Goal: Task Accomplishment & Management: Use online tool/utility

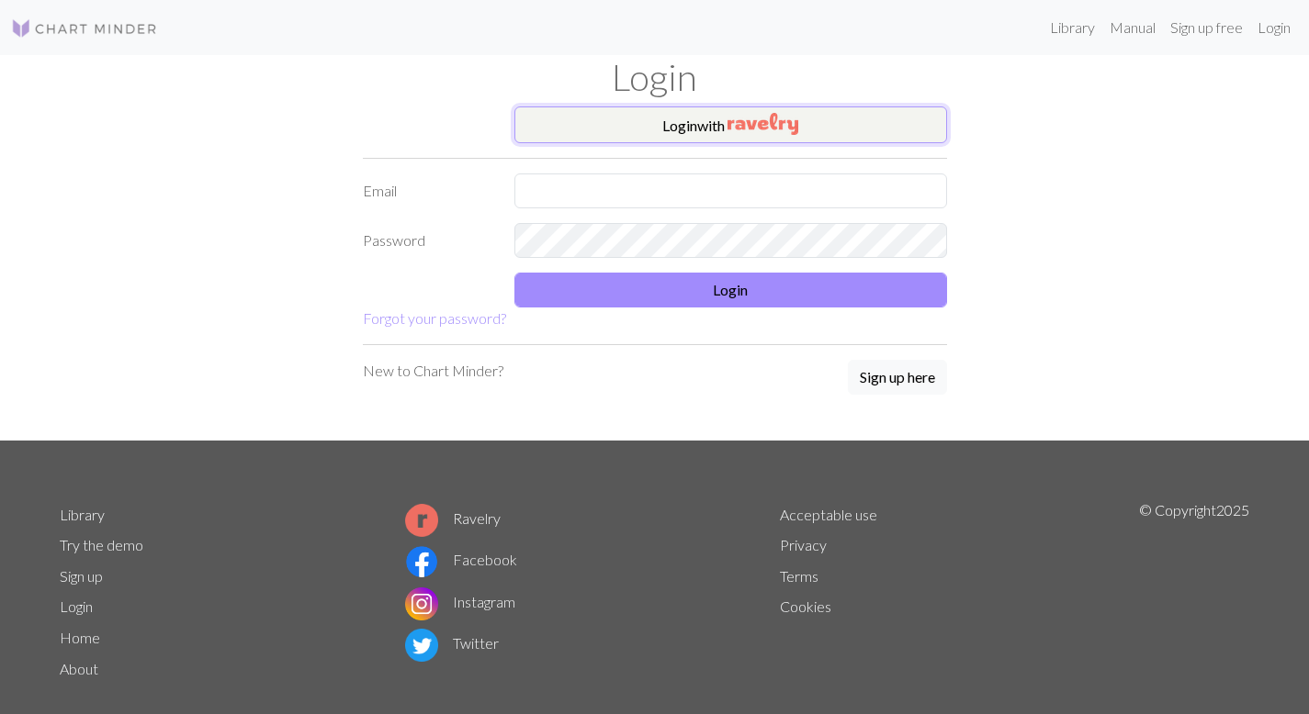
click at [808, 123] on button "Login with" at bounding box center [730, 125] width 433 height 37
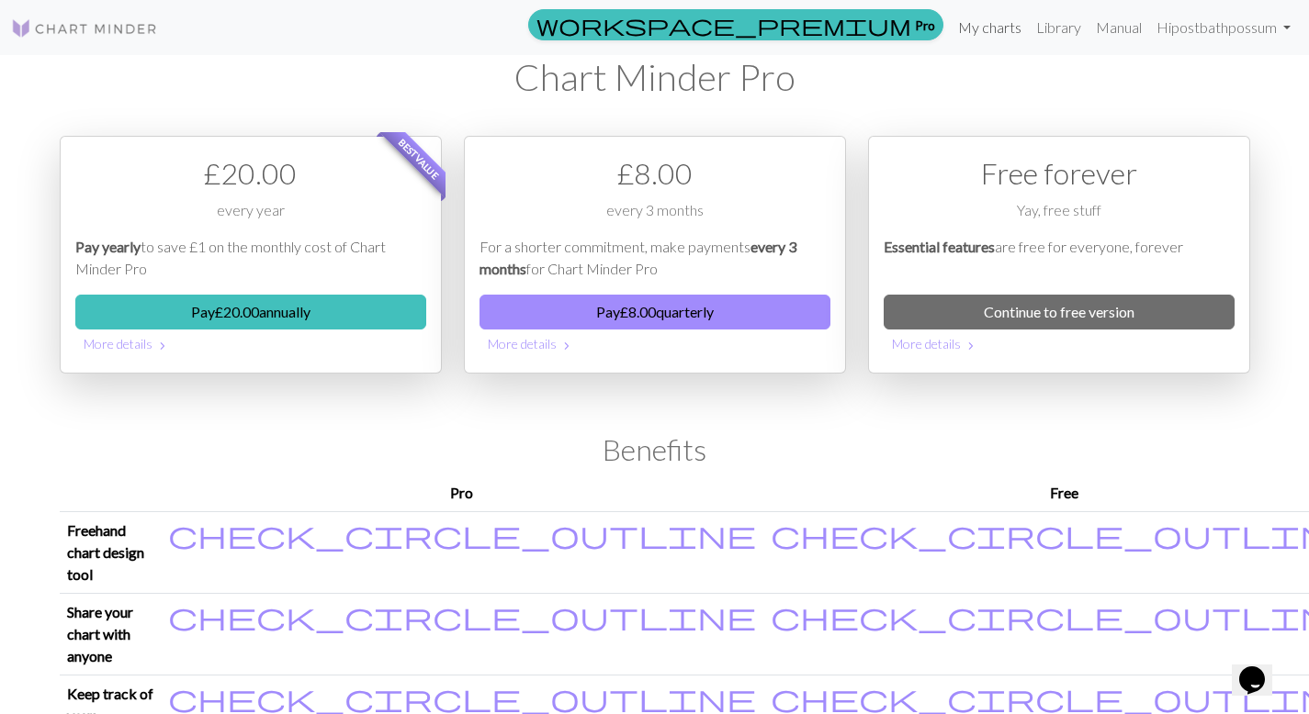
click at [973, 29] on link "My charts" at bounding box center [990, 27] width 78 height 37
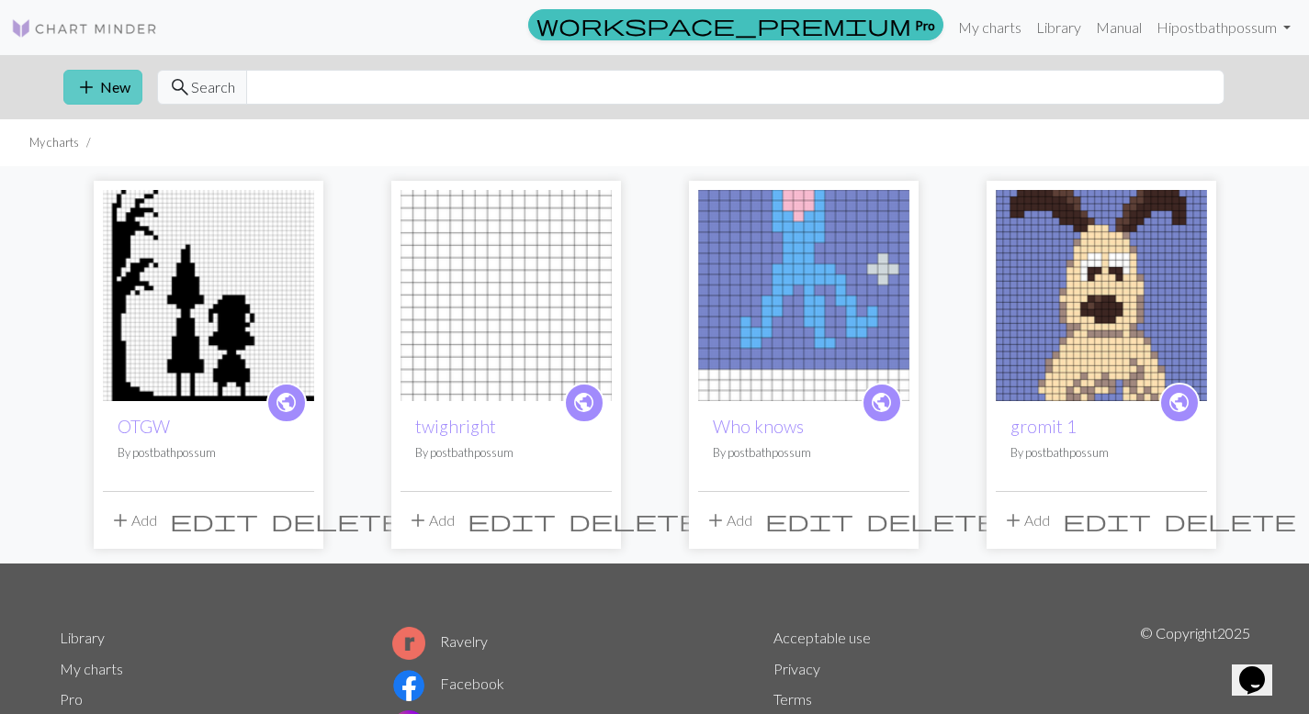
click at [92, 87] on span "add" at bounding box center [86, 87] width 22 height 26
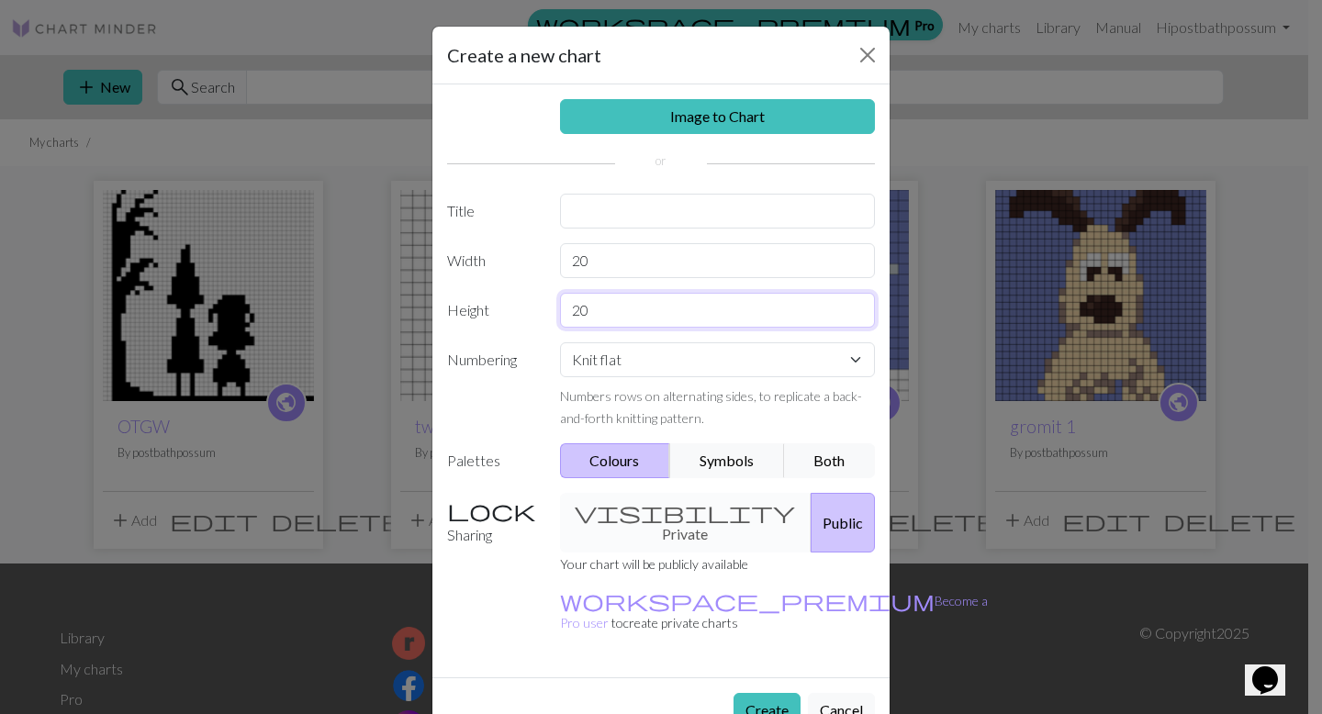
click at [598, 305] on input "20" at bounding box center [718, 310] width 316 height 35
type input "2"
type input "30"
click at [661, 262] on input "20" at bounding box center [718, 260] width 316 height 35
type input "2"
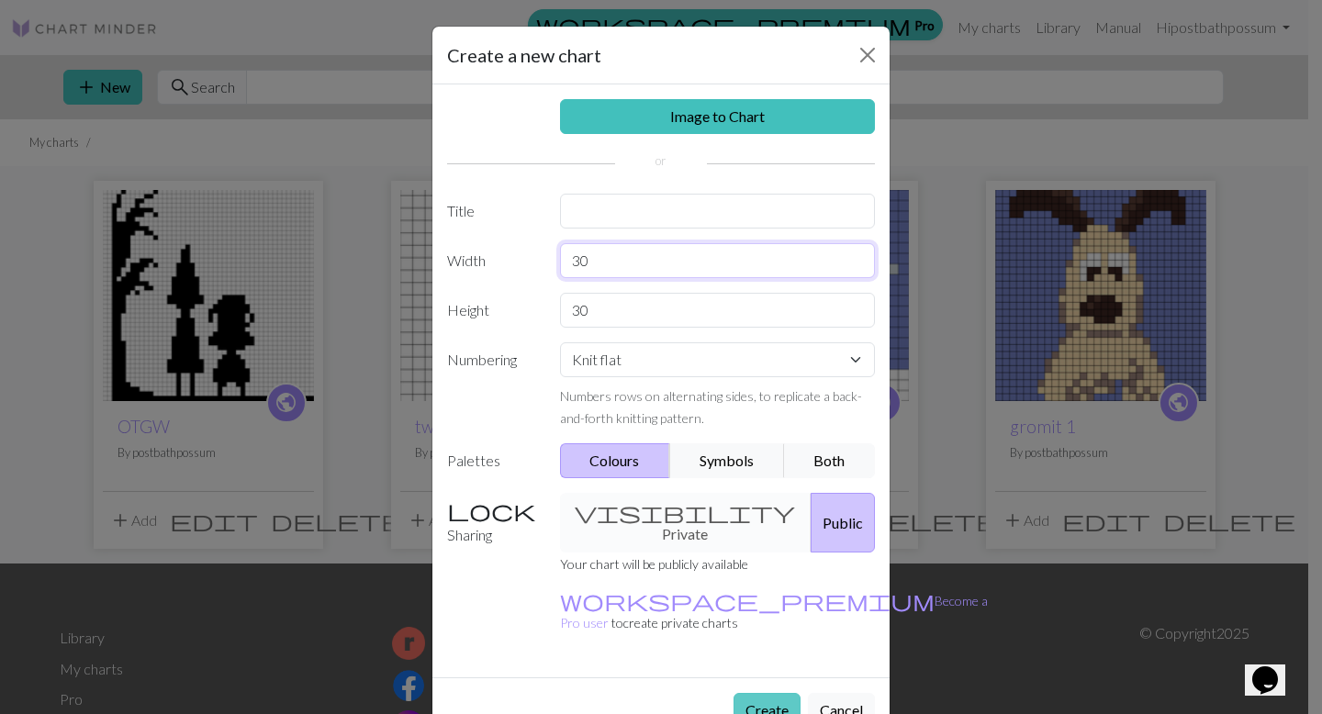
type input "30"
click at [759, 693] on button "Create" at bounding box center [767, 710] width 67 height 35
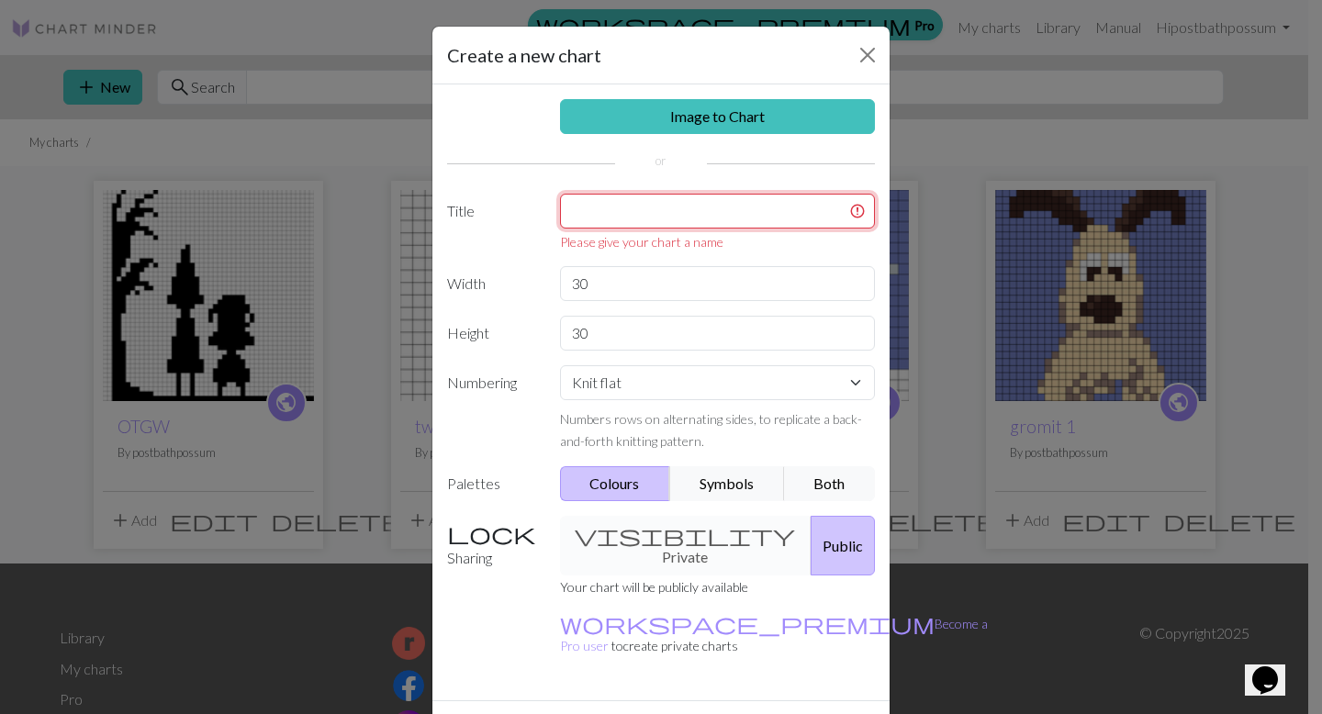
click at [707, 209] on input "text" at bounding box center [718, 211] width 316 height 35
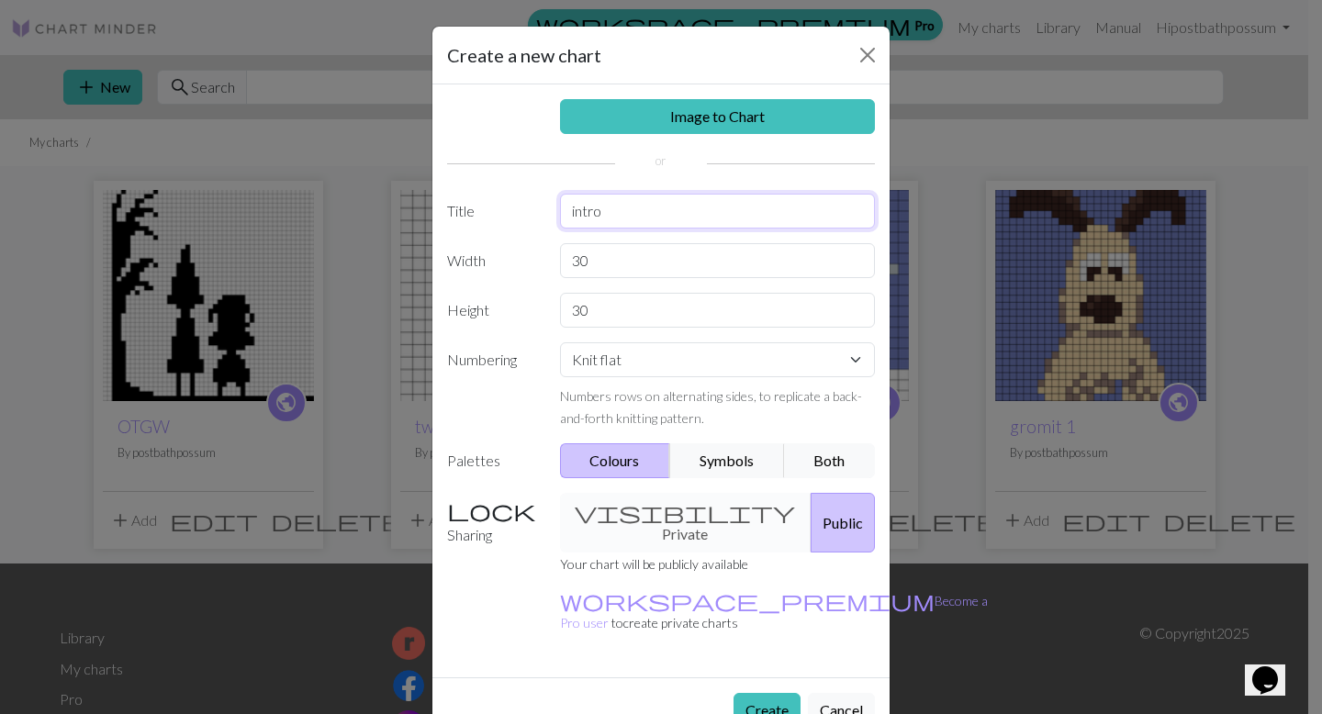
type input "intro"
click at [763, 678] on div "Create Cancel" at bounding box center [661, 710] width 457 height 65
click at [764, 693] on button "Create" at bounding box center [767, 710] width 67 height 35
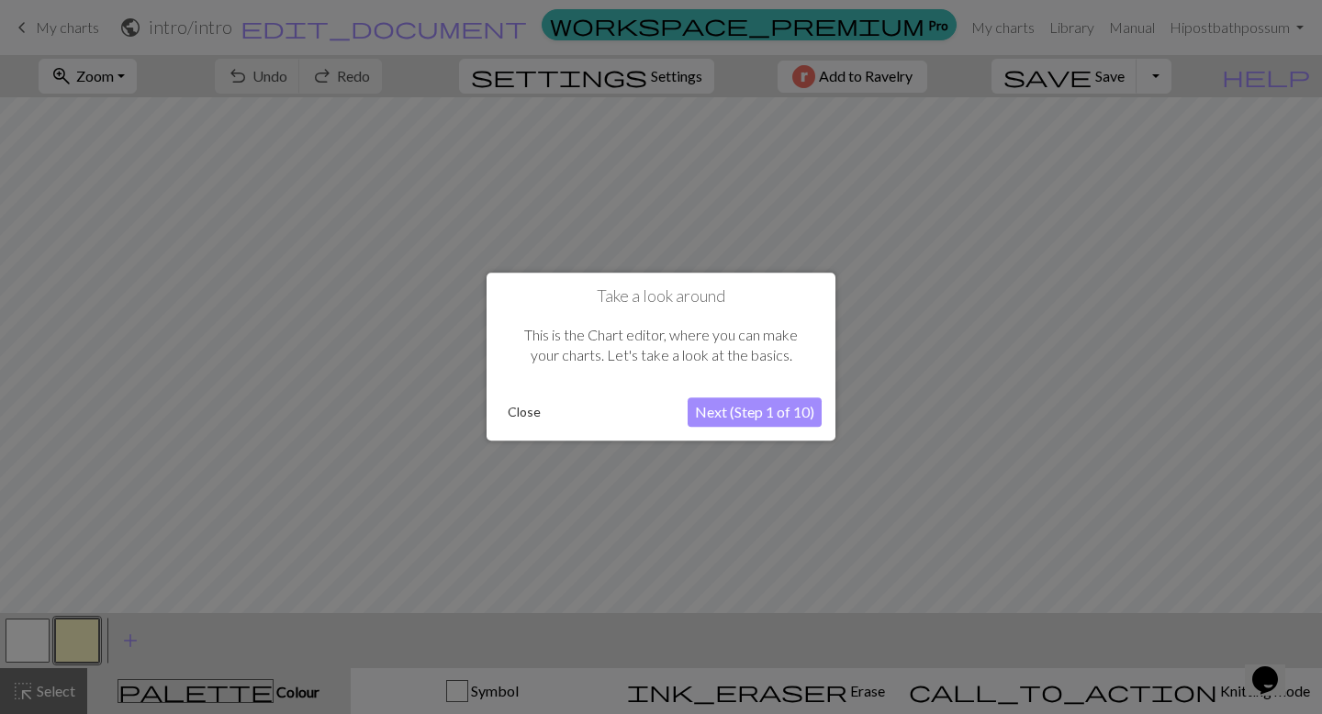
click at [528, 413] on button "Close" at bounding box center [525, 413] width 48 height 28
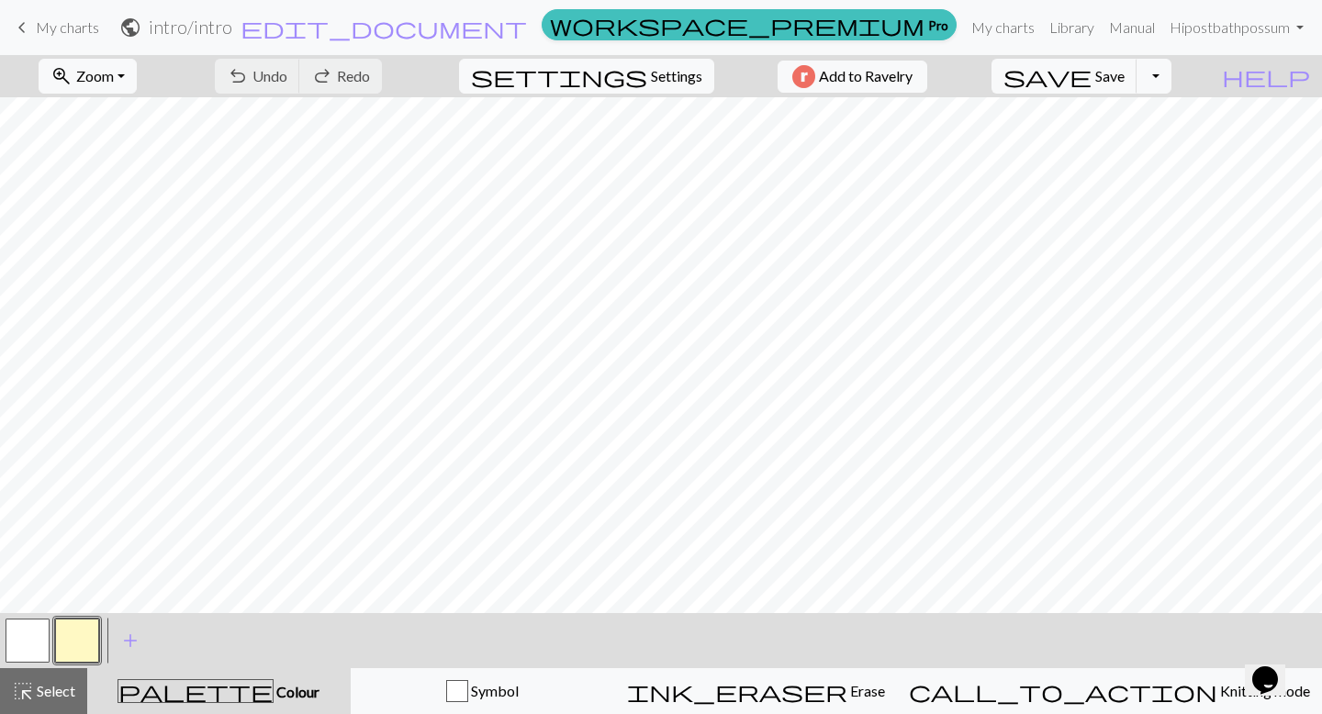
click at [85, 636] on button "button" at bounding box center [77, 641] width 44 height 44
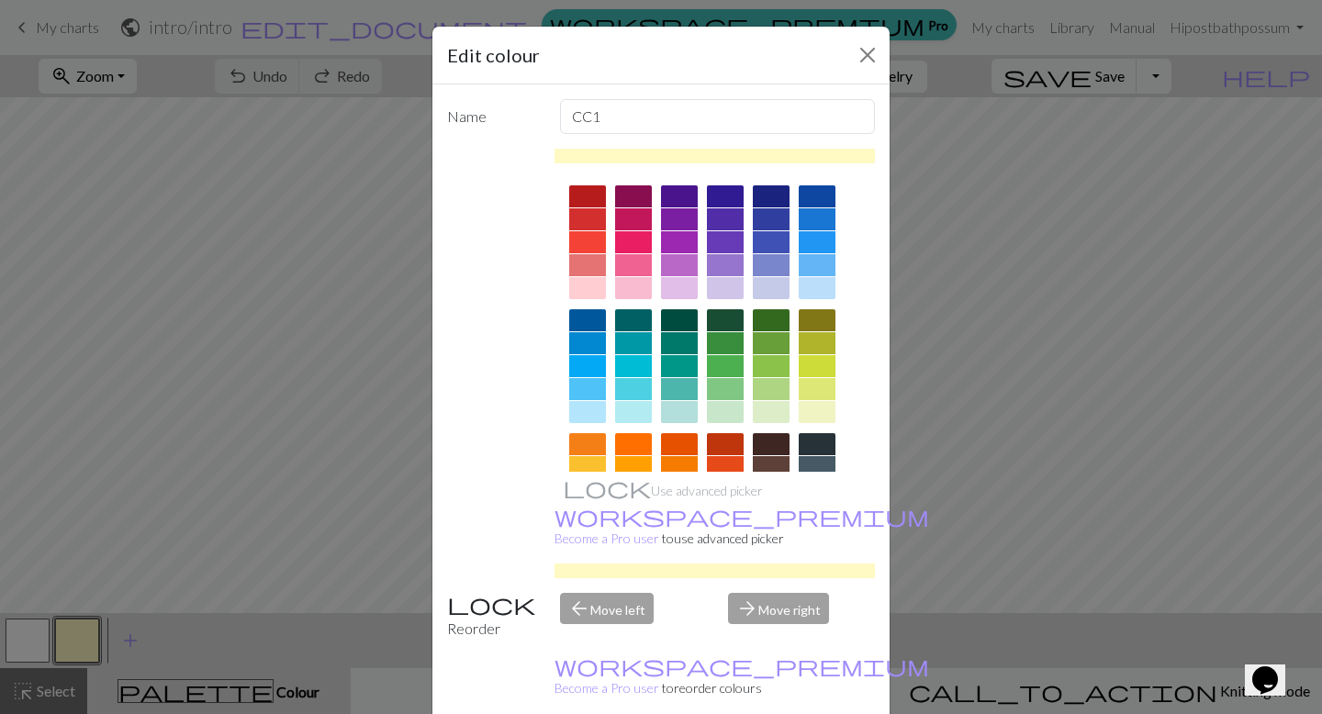
click at [629, 195] on div at bounding box center [633, 197] width 37 height 22
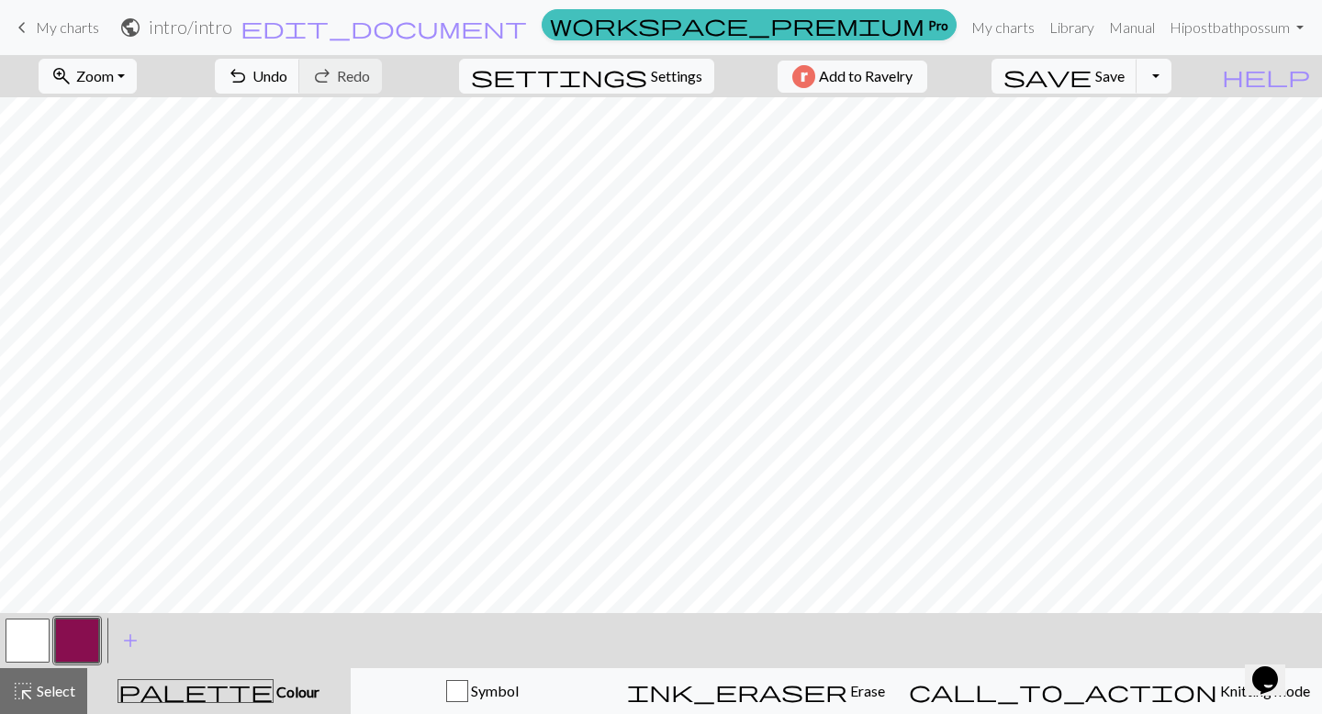
click at [0, 638] on div "< > add Add a colour" at bounding box center [661, 640] width 1322 height 55
click at [24, 633] on button "button" at bounding box center [28, 641] width 44 height 44
click at [20, 631] on button "button" at bounding box center [28, 641] width 44 height 44
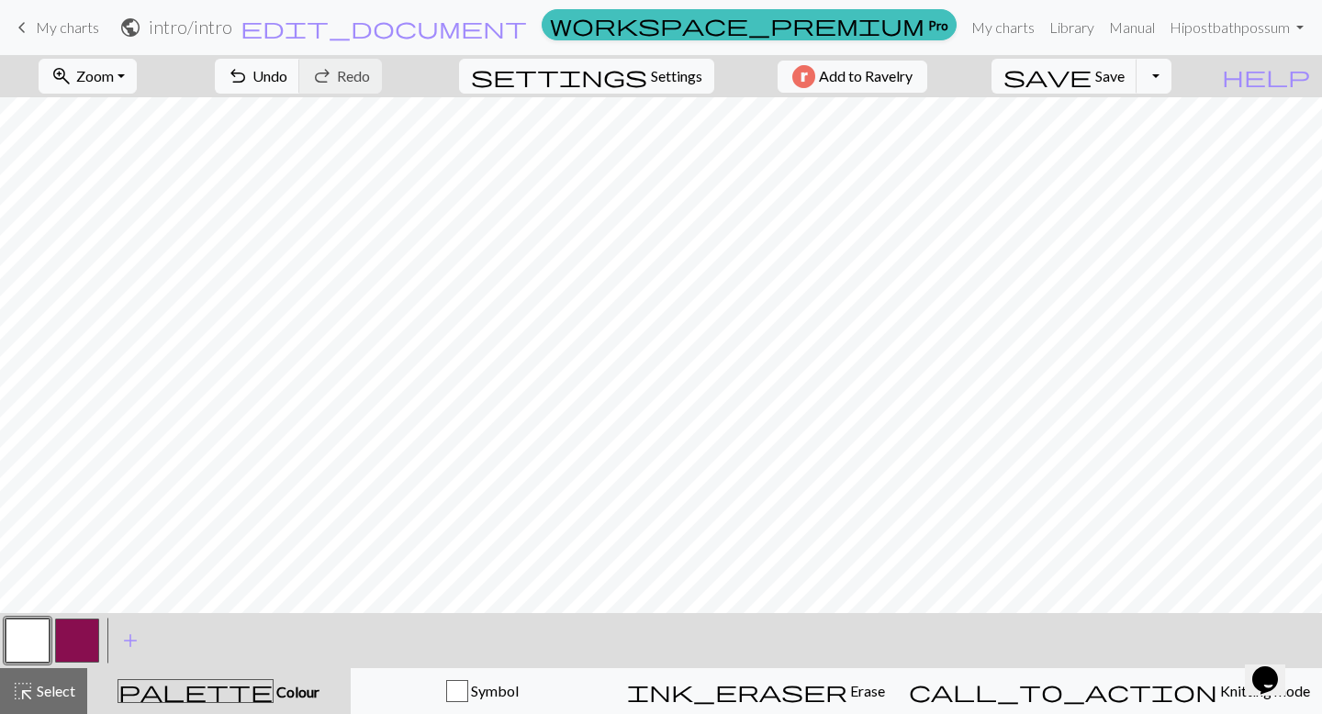
click at [84, 645] on button "button" at bounding box center [77, 641] width 44 height 44
click at [39, 690] on span "Select" at bounding box center [54, 690] width 41 height 17
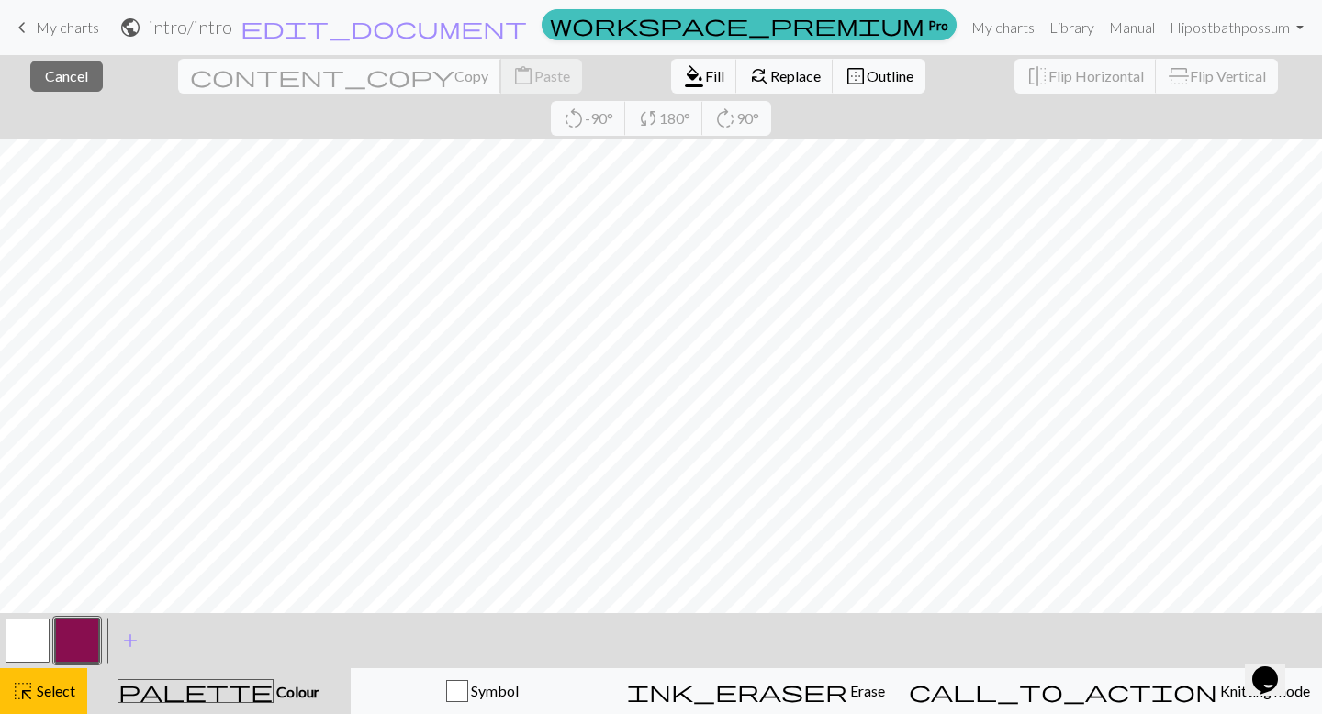
click at [455, 84] on span "Copy" at bounding box center [472, 75] width 34 height 17
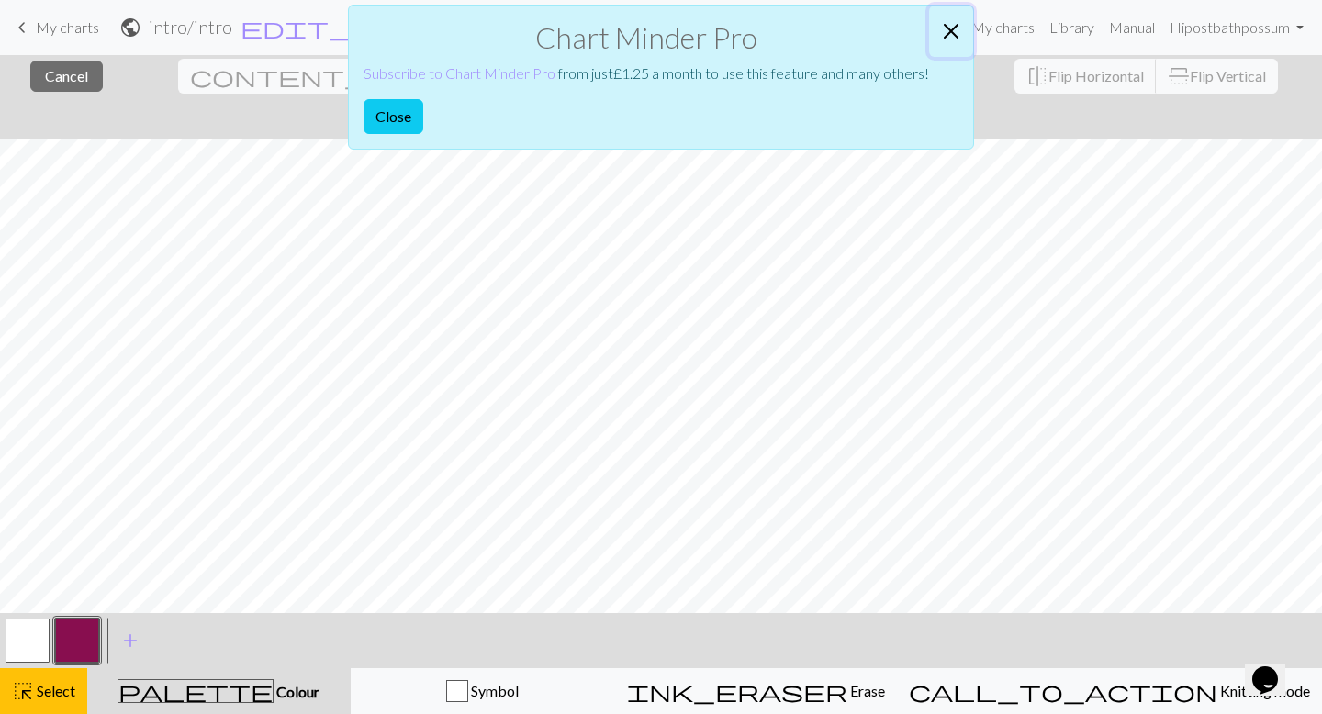
click at [958, 28] on button "Close" at bounding box center [951, 31] width 44 height 51
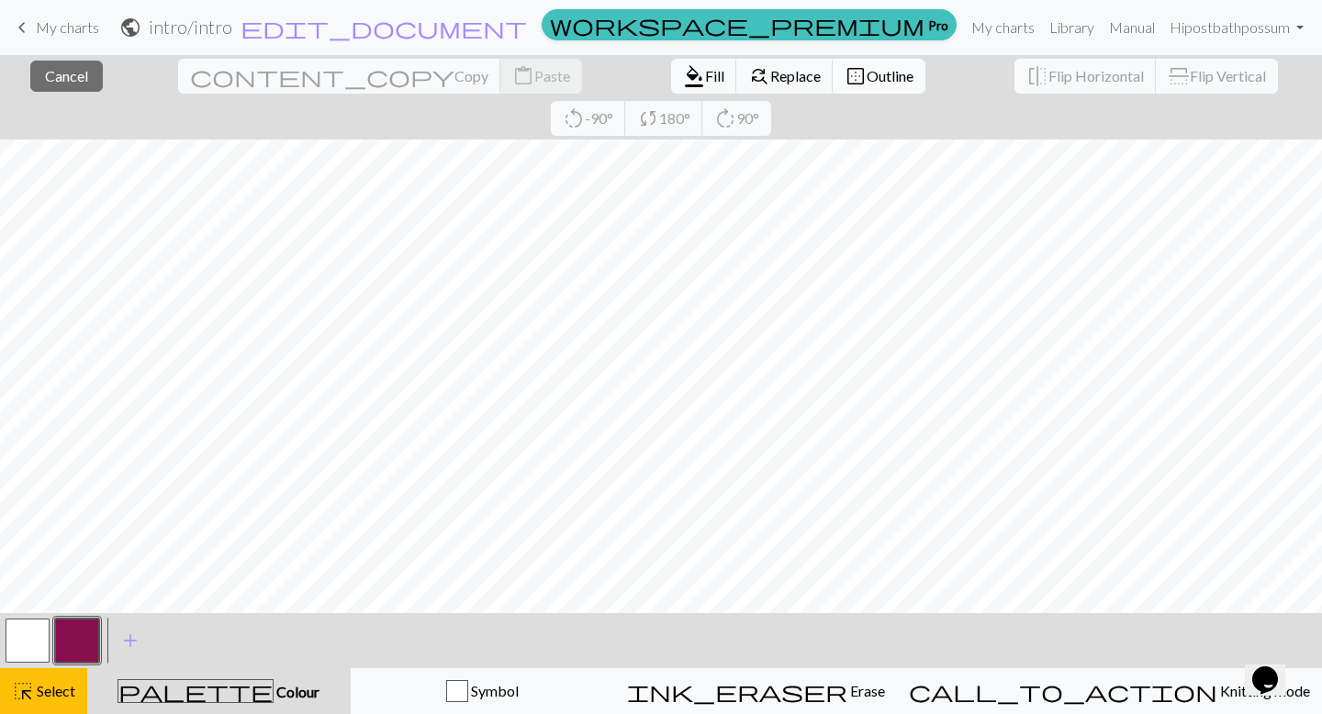
click at [867, 73] on span "Outline" at bounding box center [890, 75] width 47 height 17
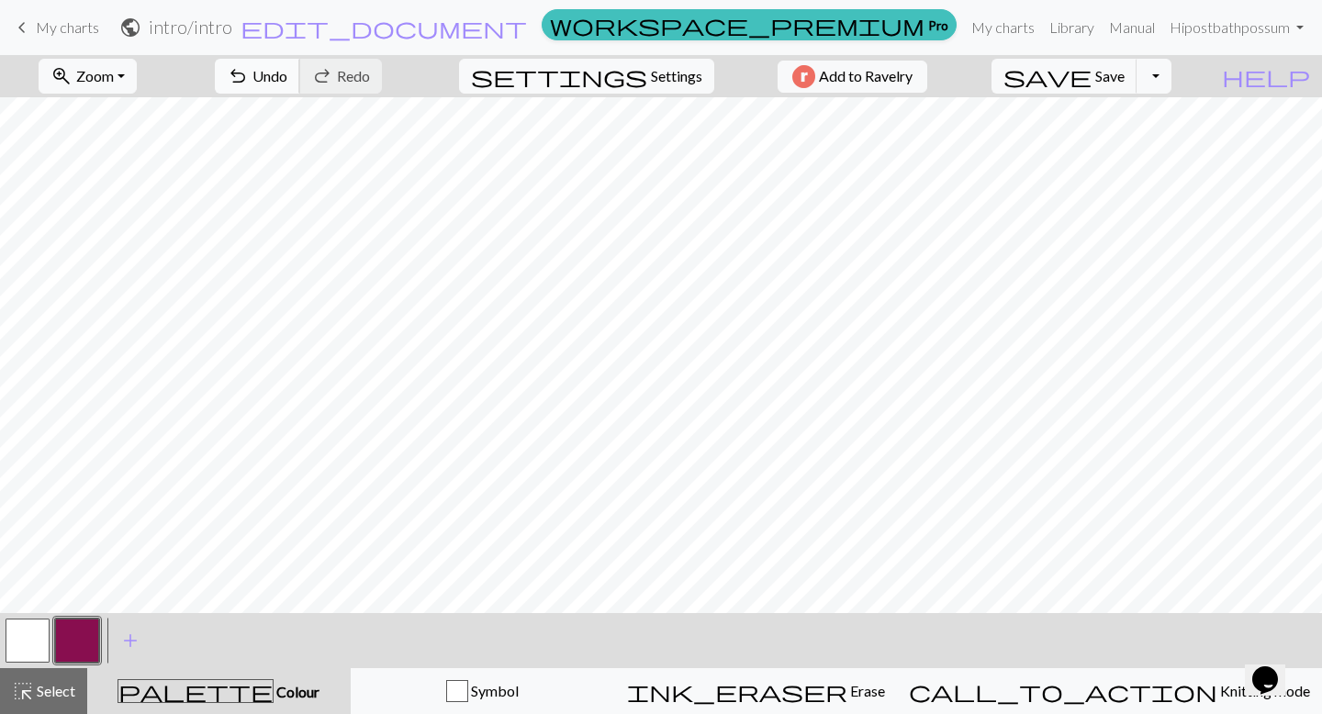
click at [287, 74] on span "Undo" at bounding box center [270, 75] width 35 height 17
click at [37, 694] on span "Select" at bounding box center [54, 690] width 41 height 17
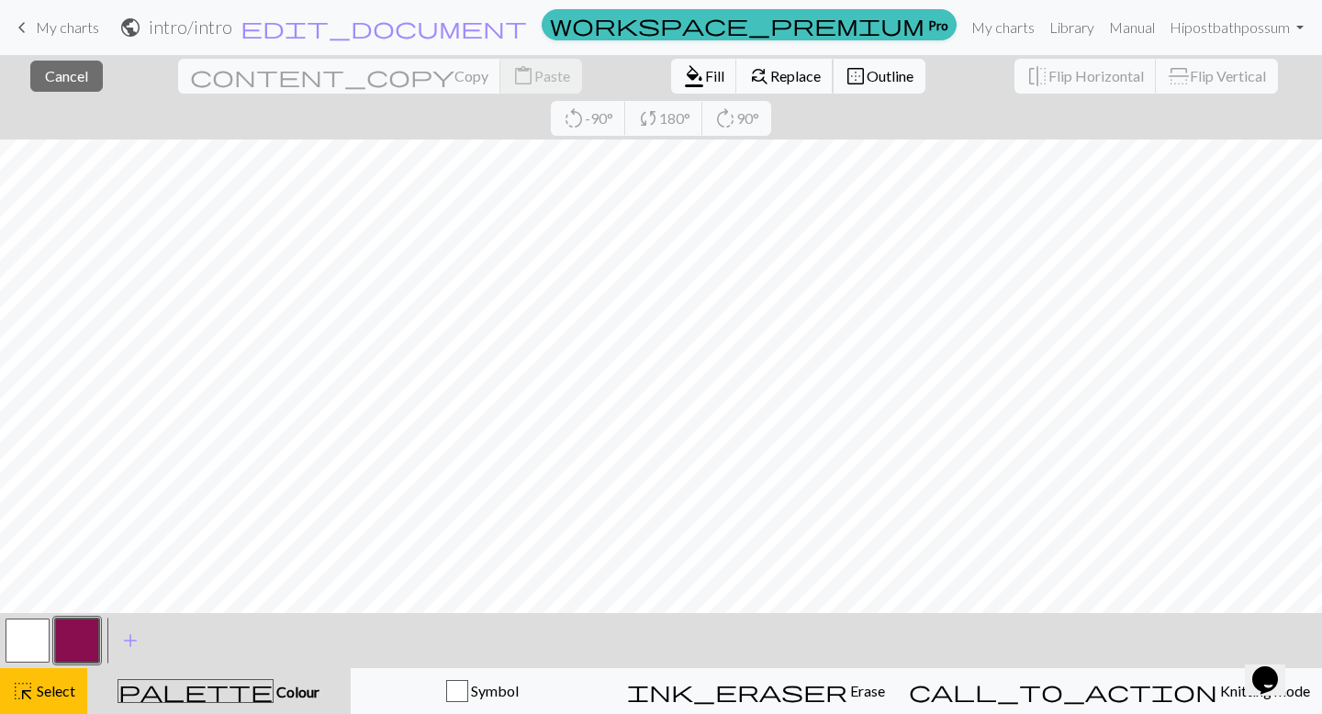
click at [737, 93] on button "find_replace Replace" at bounding box center [785, 76] width 97 height 35
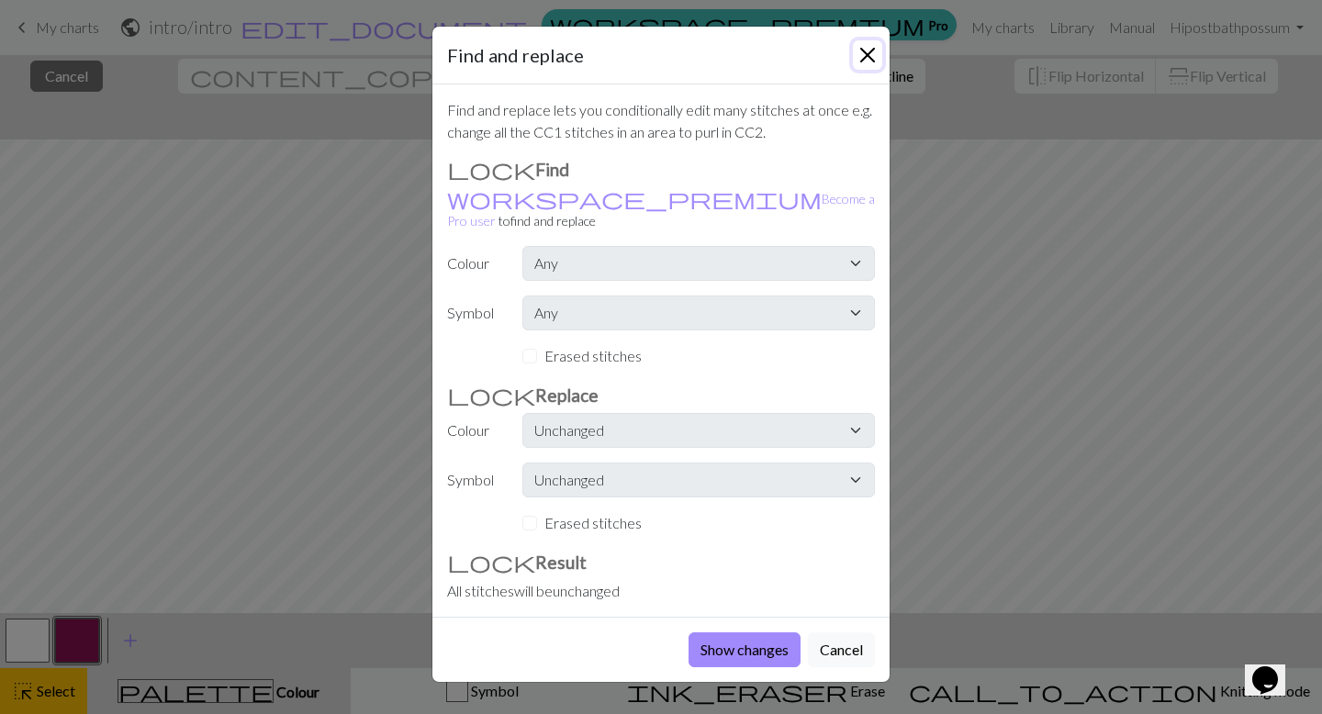
click at [861, 57] on button "Close" at bounding box center [867, 54] width 29 height 29
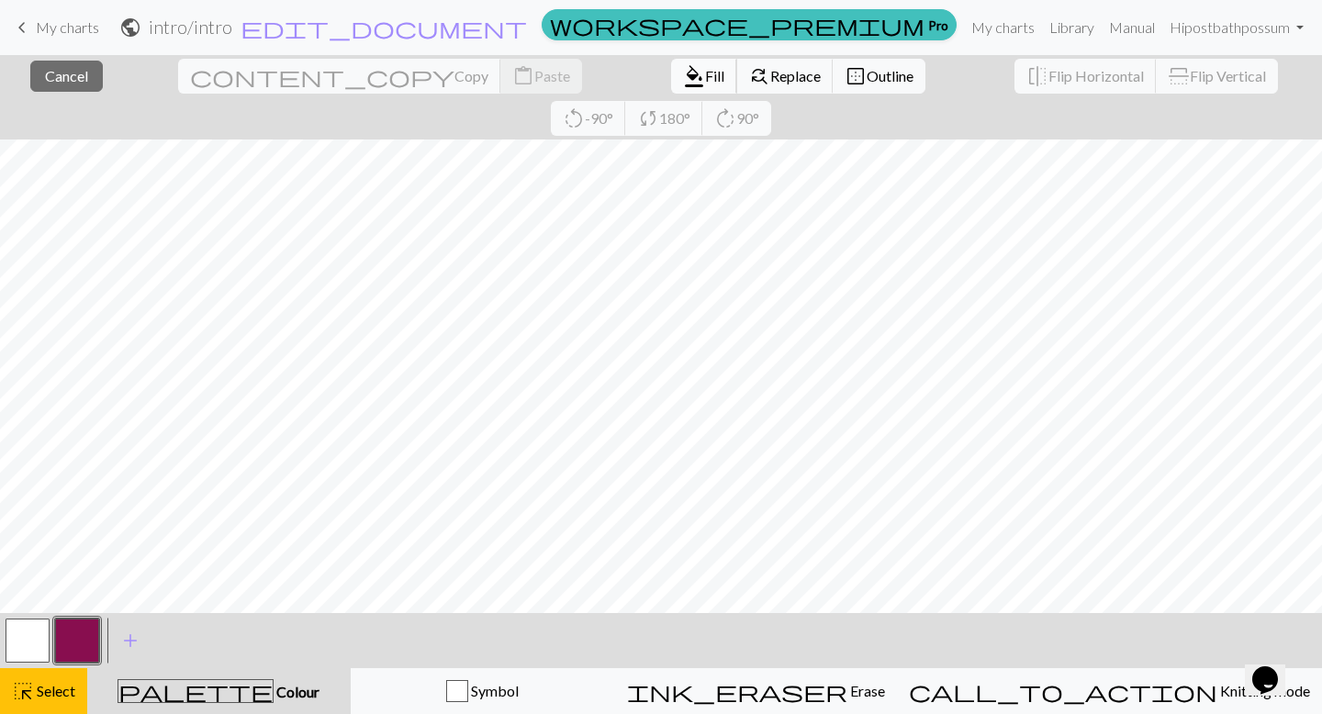
click at [683, 81] on span "format_color_fill" at bounding box center [694, 76] width 22 height 26
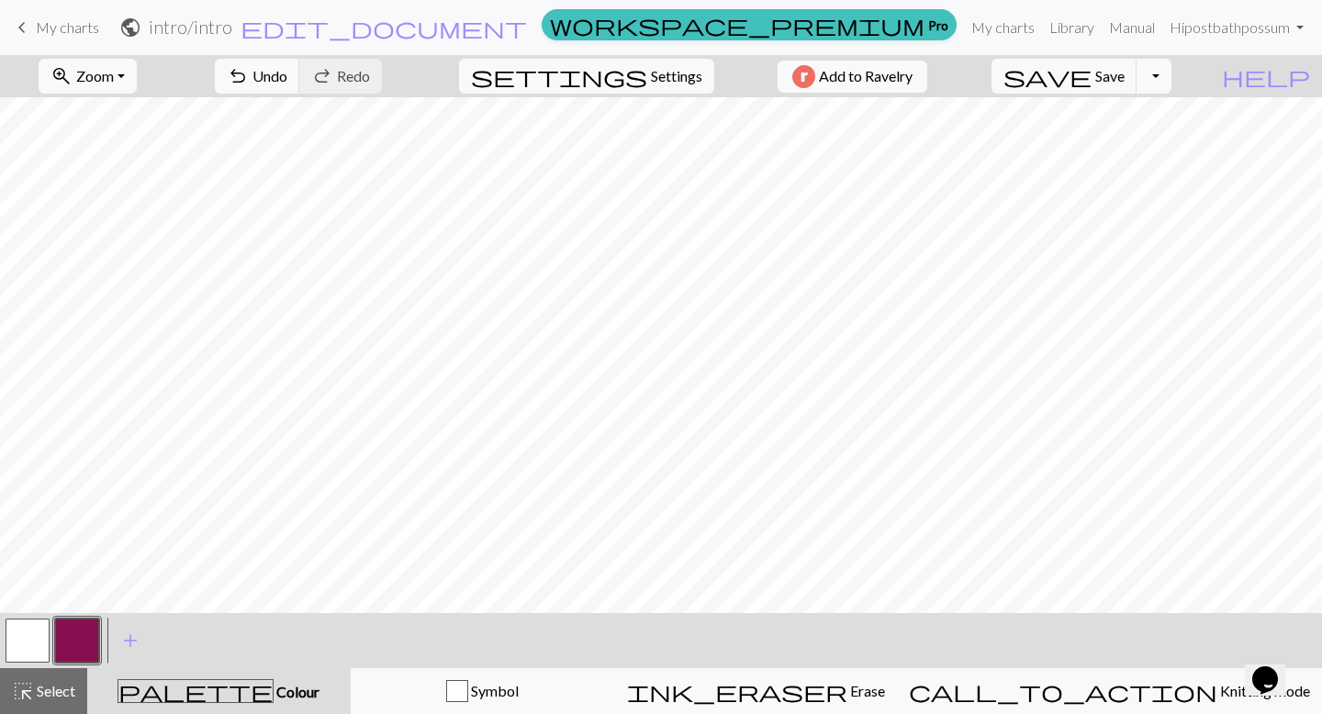
click at [17, 659] on button "button" at bounding box center [28, 641] width 44 height 44
click at [300, 62] on button "undo Undo Undo" at bounding box center [257, 76] width 85 height 35
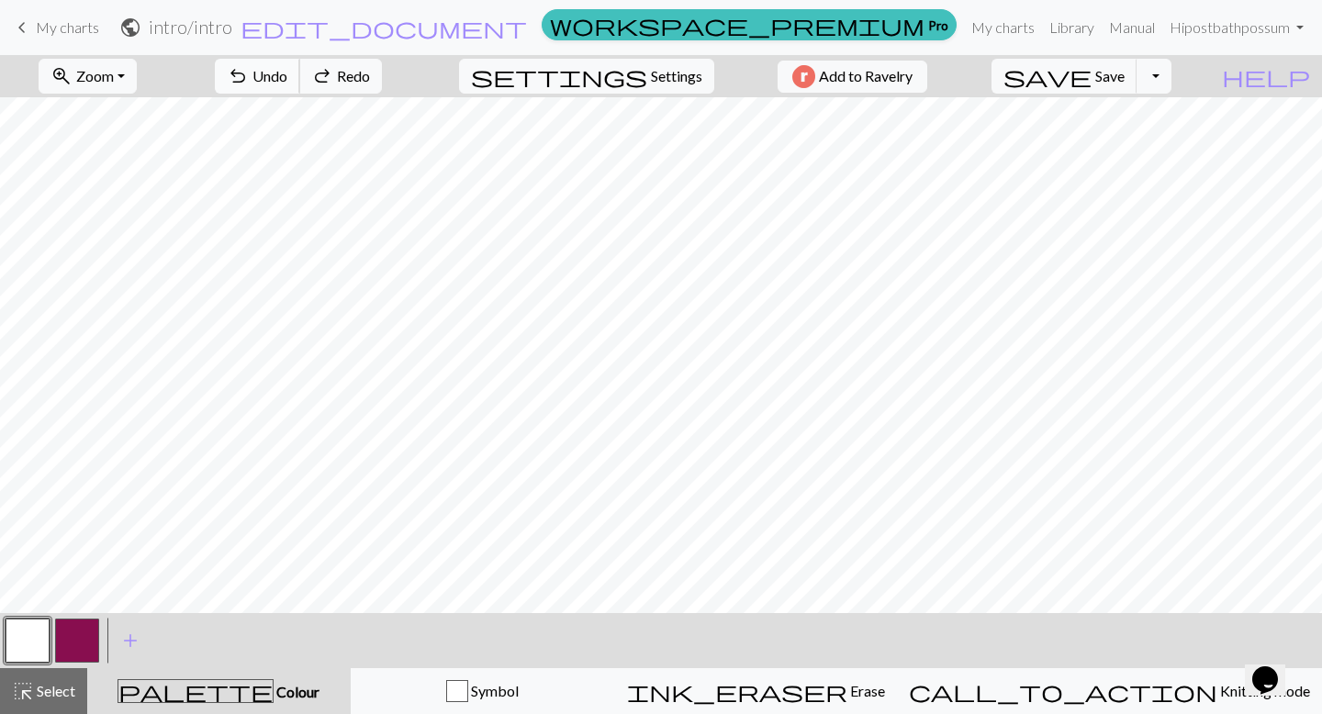
click at [300, 62] on button "undo Undo Undo" at bounding box center [257, 76] width 85 height 35
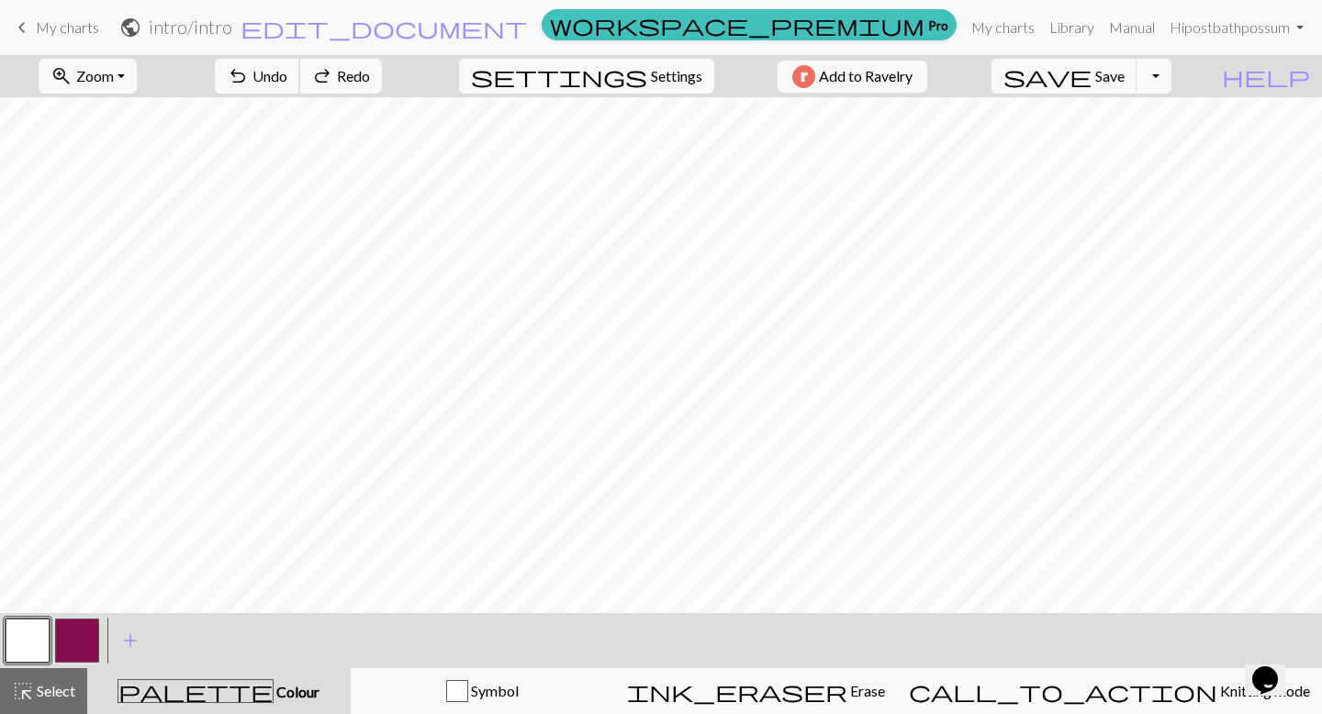
click at [300, 62] on button "undo Undo Undo" at bounding box center [257, 76] width 85 height 35
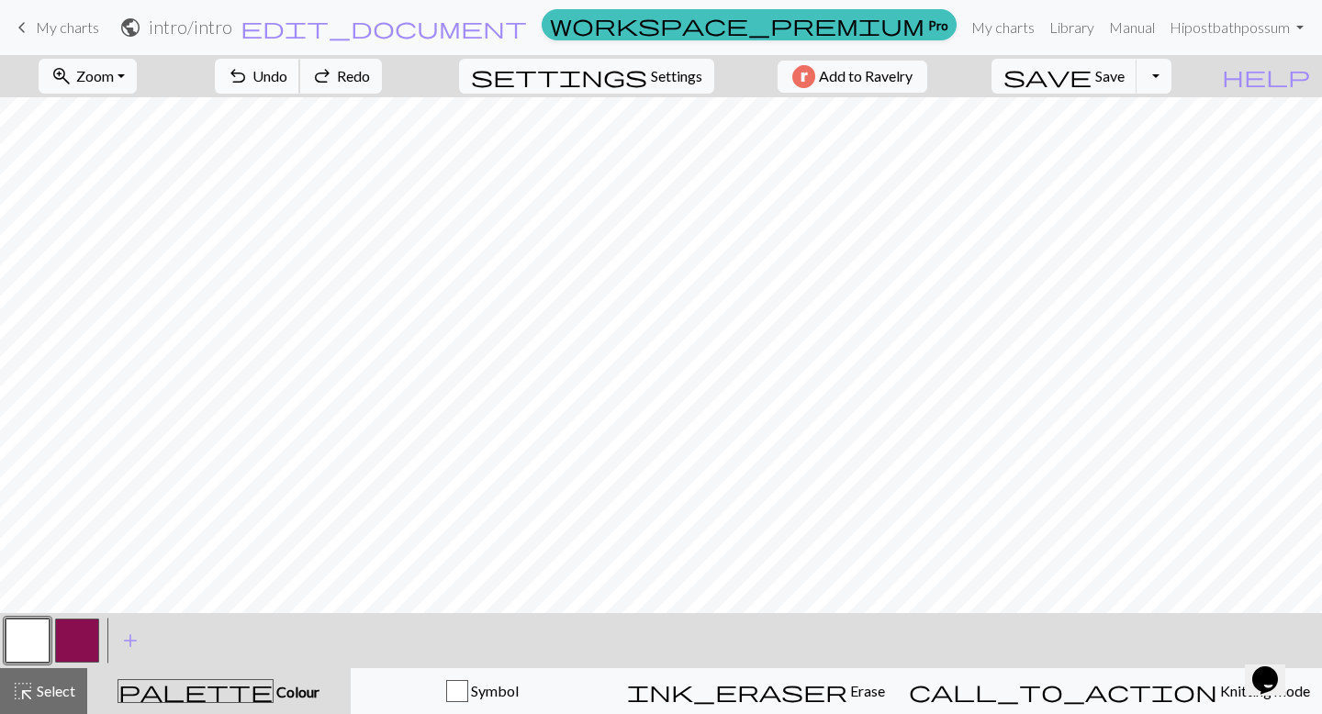
click at [300, 62] on button "undo Undo Undo" at bounding box center [257, 76] width 85 height 35
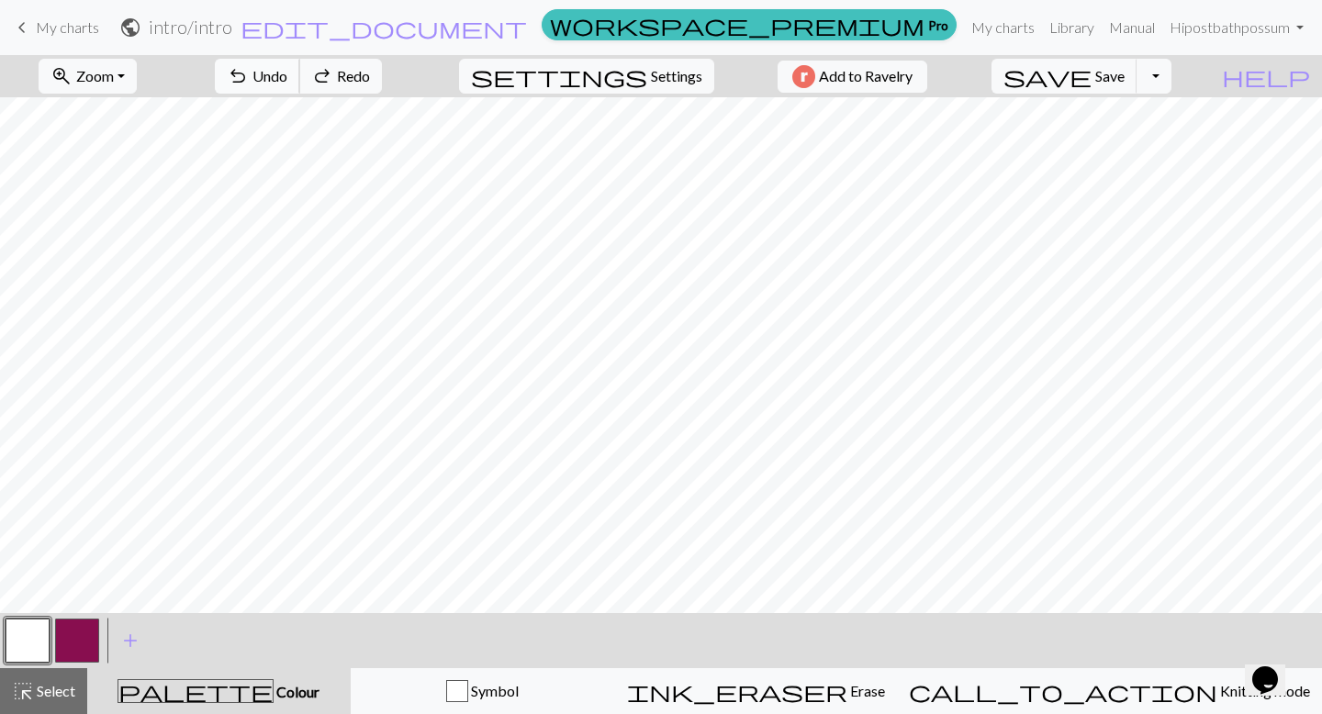
click at [300, 62] on button "undo Undo Undo" at bounding box center [257, 76] width 85 height 35
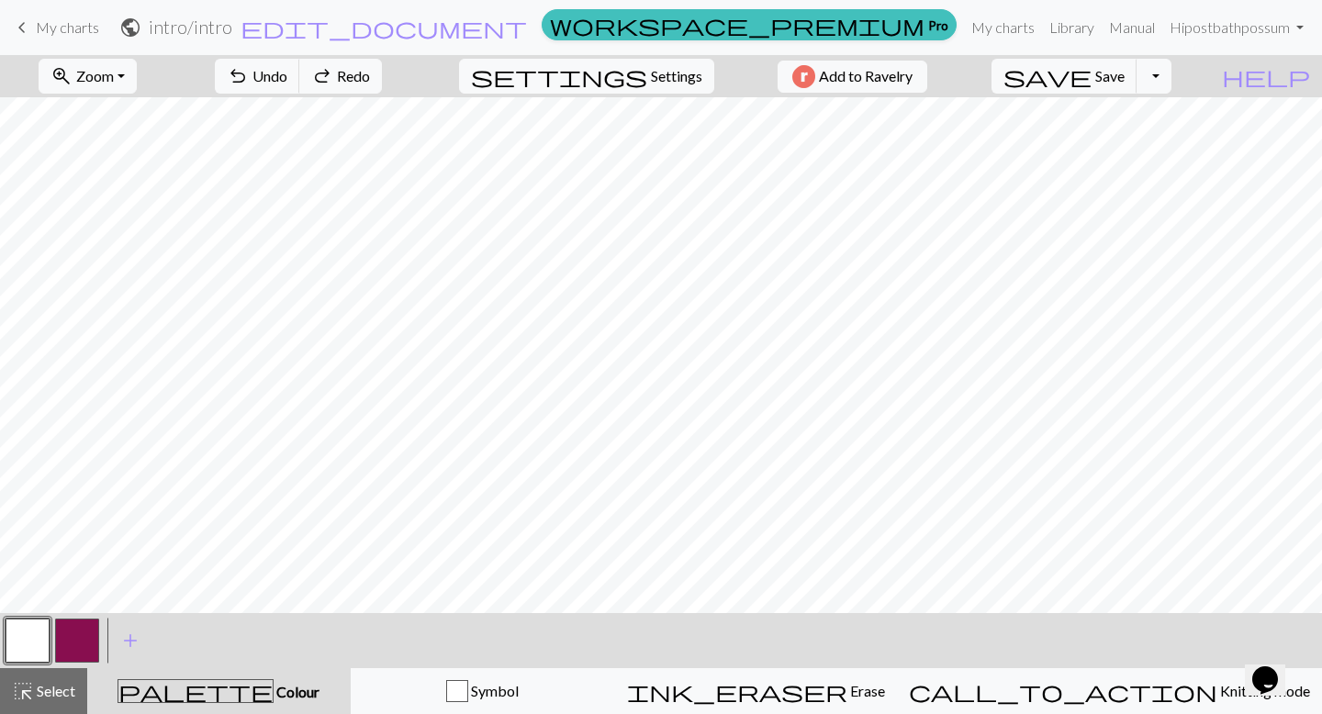
click at [65, 635] on button "button" at bounding box center [77, 641] width 44 height 44
click at [287, 70] on span "Undo" at bounding box center [270, 75] width 35 height 17
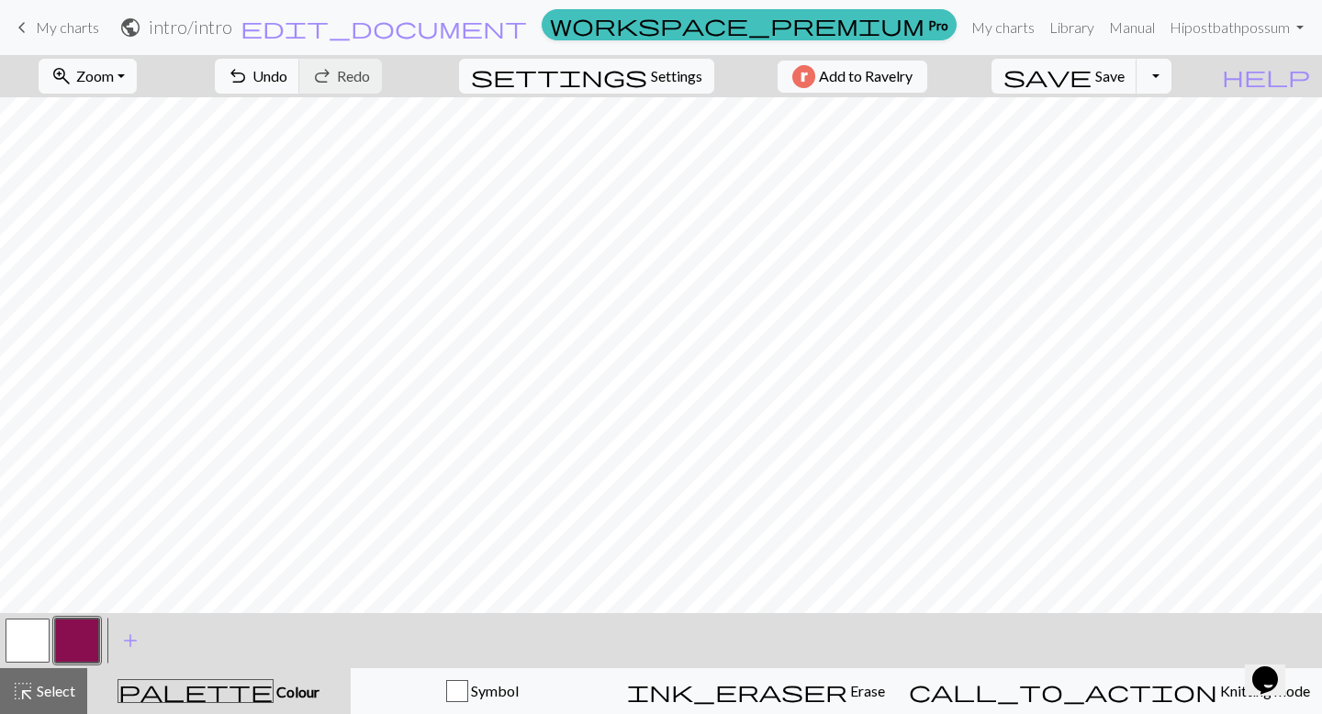
click at [30, 637] on button "button" at bounding box center [28, 641] width 44 height 44
click at [83, 634] on button "button" at bounding box center [77, 641] width 44 height 44
click at [32, 637] on button "button" at bounding box center [28, 641] width 44 height 44
click at [89, 635] on button "button" at bounding box center [77, 641] width 44 height 44
click at [12, 642] on button "button" at bounding box center [28, 641] width 44 height 44
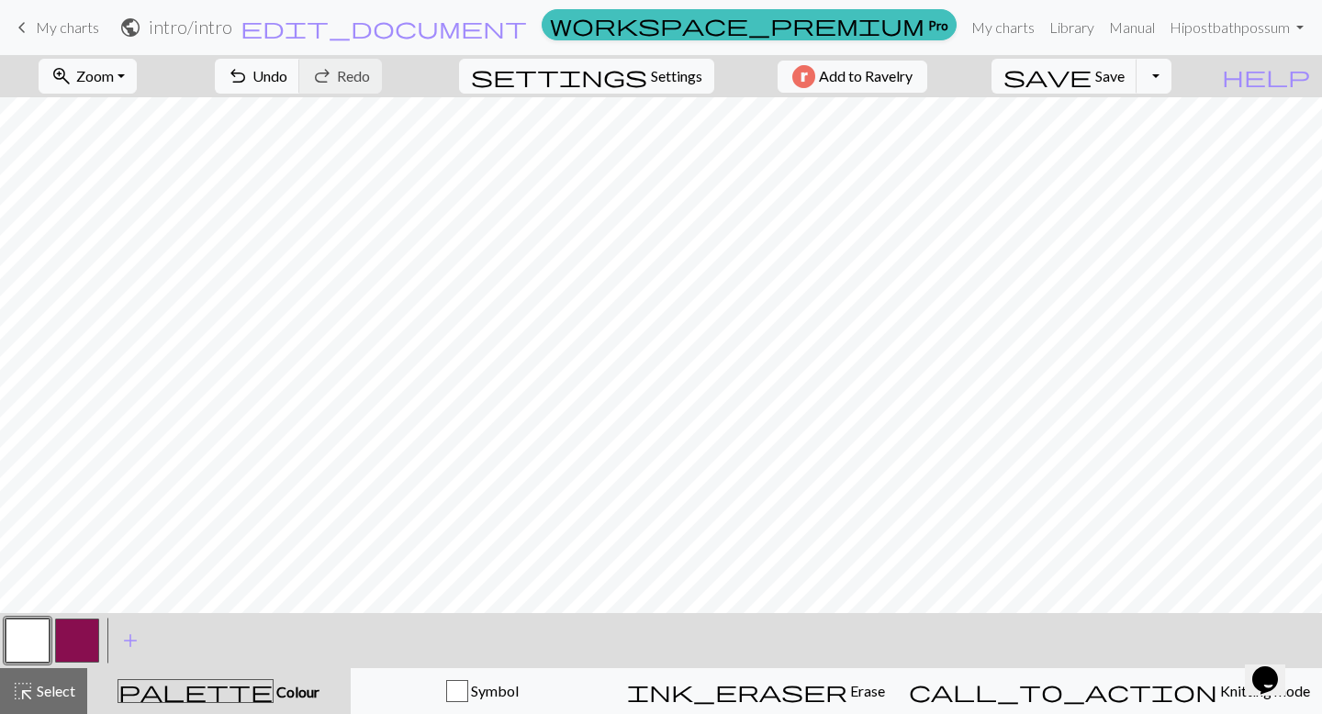
click at [77, 631] on button "button" at bounding box center [77, 641] width 44 height 44
click at [36, 626] on button "button" at bounding box center [28, 641] width 44 height 44
click at [87, 640] on button "button" at bounding box center [77, 641] width 44 height 44
click at [21, 646] on button "button" at bounding box center [28, 641] width 44 height 44
click at [92, 637] on button "button" at bounding box center [77, 641] width 44 height 44
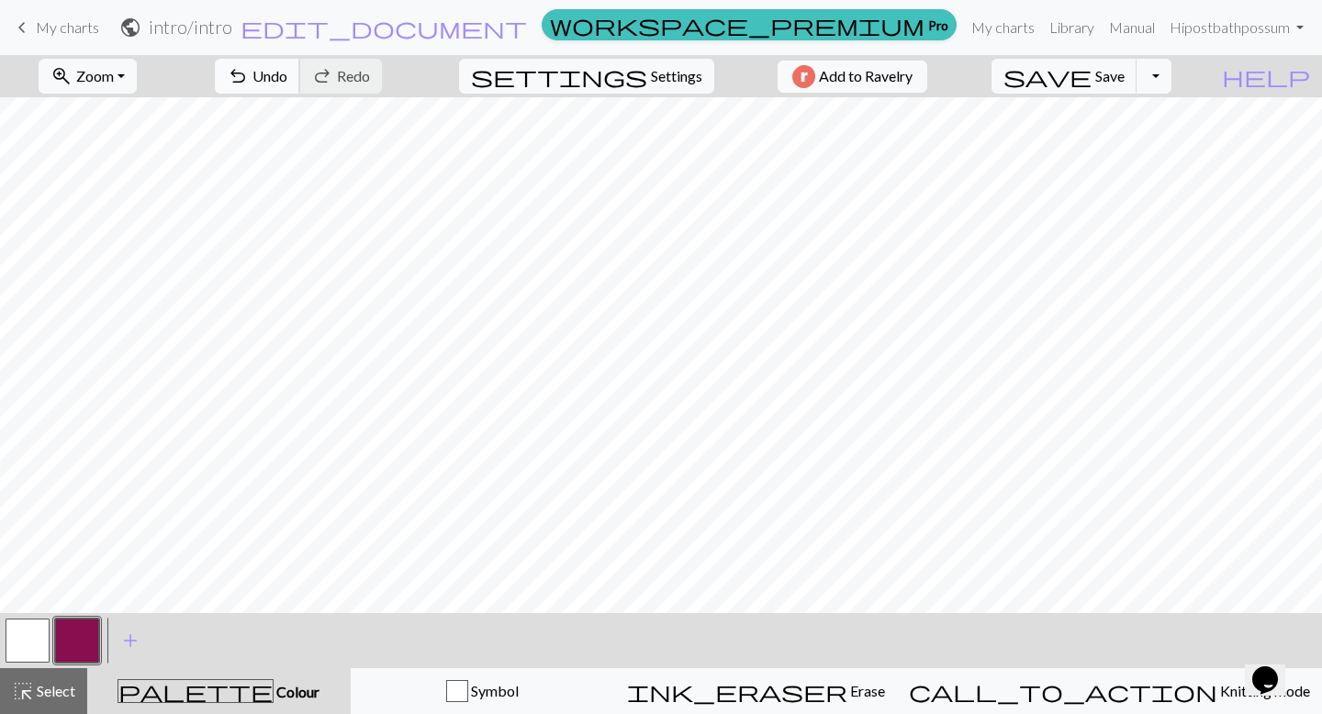
click at [287, 70] on span "Undo" at bounding box center [270, 75] width 35 height 17
click at [287, 72] on span "Undo" at bounding box center [270, 75] width 35 height 17
click at [36, 641] on button "button" at bounding box center [28, 641] width 44 height 44
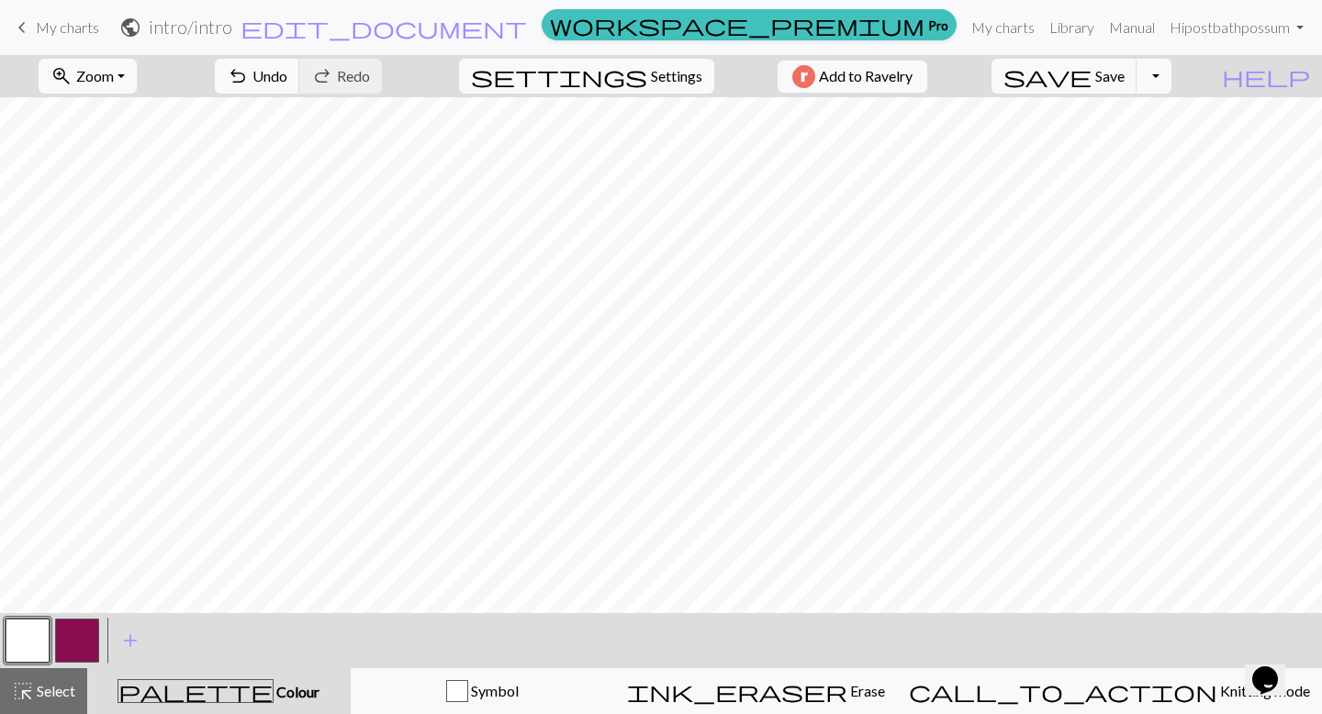
click at [85, 648] on button "button" at bounding box center [77, 641] width 44 height 44
click at [20, 631] on button "button" at bounding box center [28, 641] width 44 height 44
click at [84, 647] on button "button" at bounding box center [77, 641] width 44 height 44
click at [22, 636] on button "button" at bounding box center [28, 641] width 44 height 44
drag, startPoint x: 75, startPoint y: 639, endPoint x: 127, endPoint y: 623, distance: 54.0
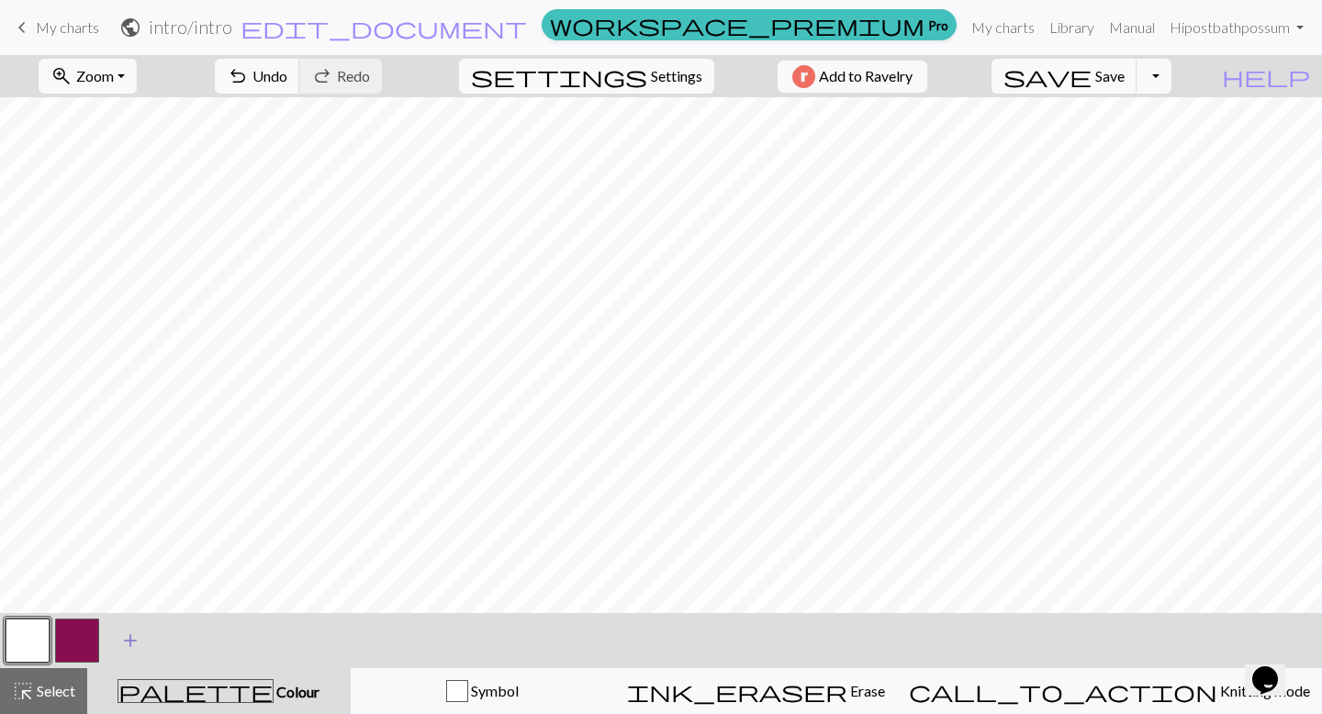
click at [75, 640] on button "button" at bounding box center [77, 641] width 44 height 44
click at [24, 638] on button "button" at bounding box center [28, 641] width 44 height 44
click at [20, 638] on button "button" at bounding box center [28, 641] width 44 height 44
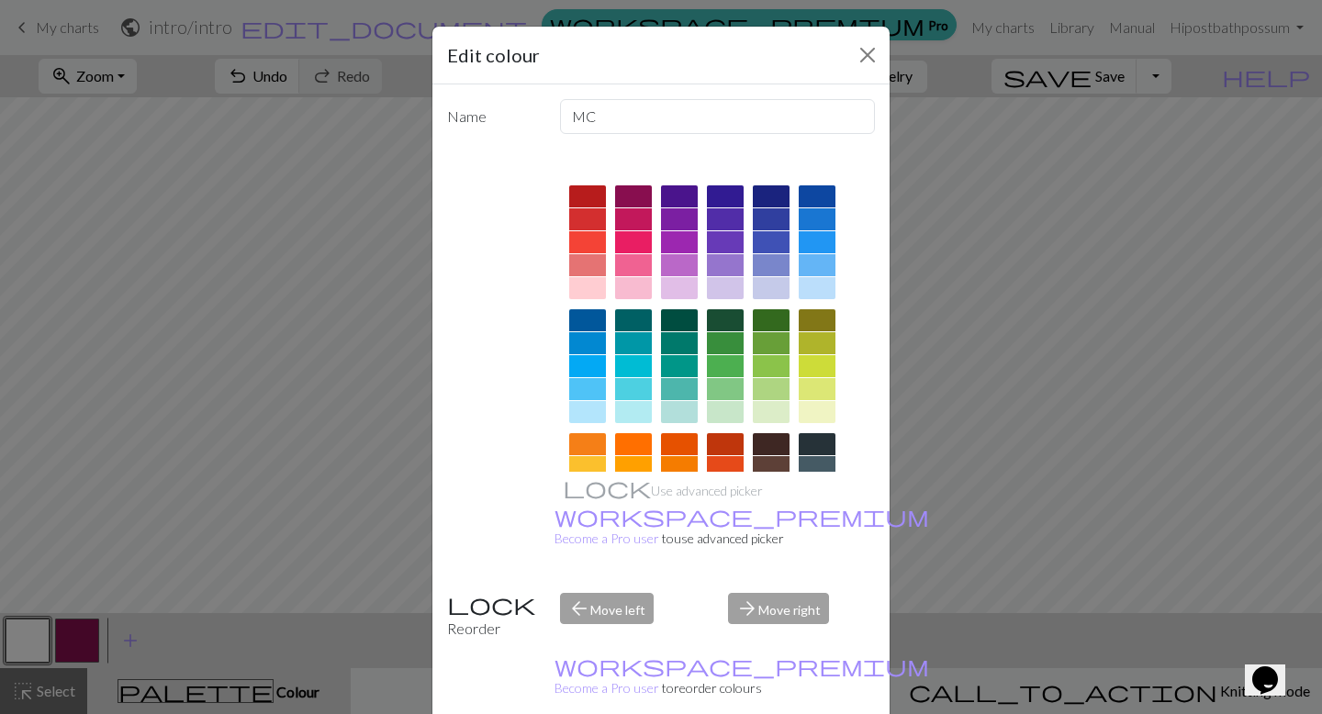
click at [671, 286] on div at bounding box center [679, 288] width 37 height 22
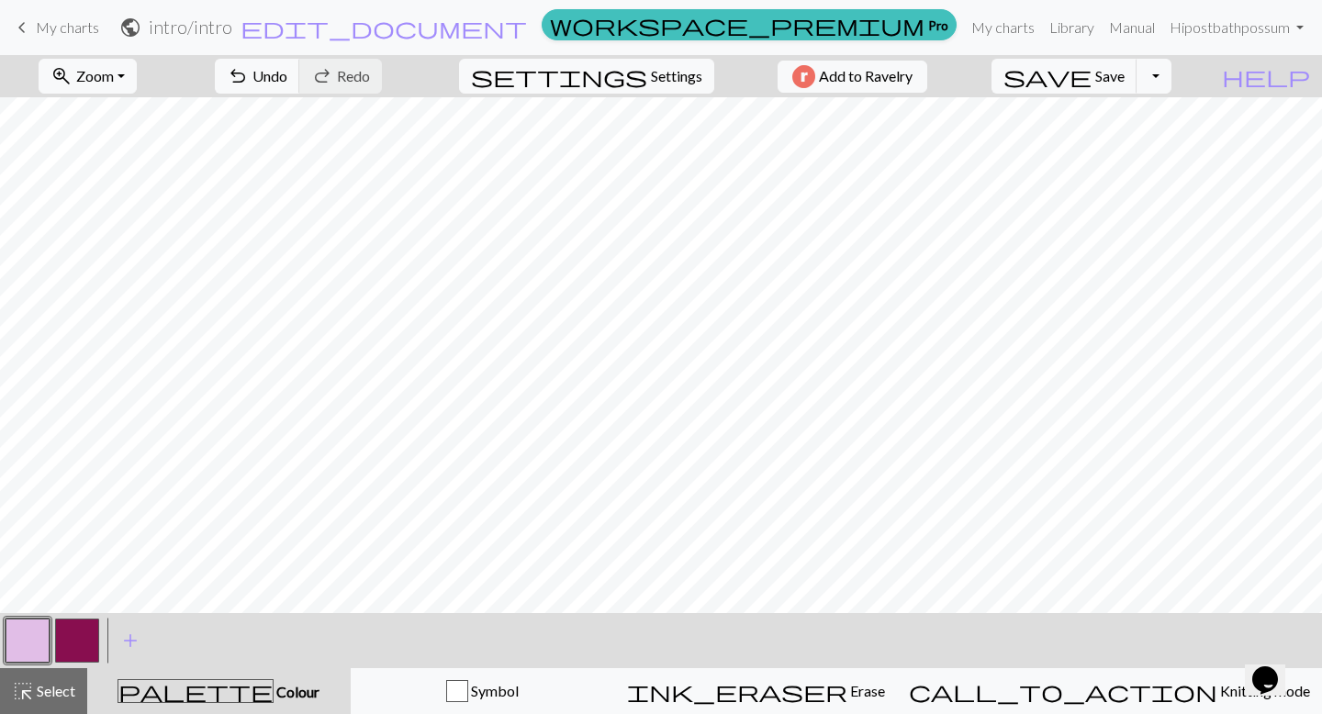
click at [92, 648] on button "button" at bounding box center [77, 641] width 44 height 44
click at [37, 635] on button "button" at bounding box center [28, 641] width 44 height 44
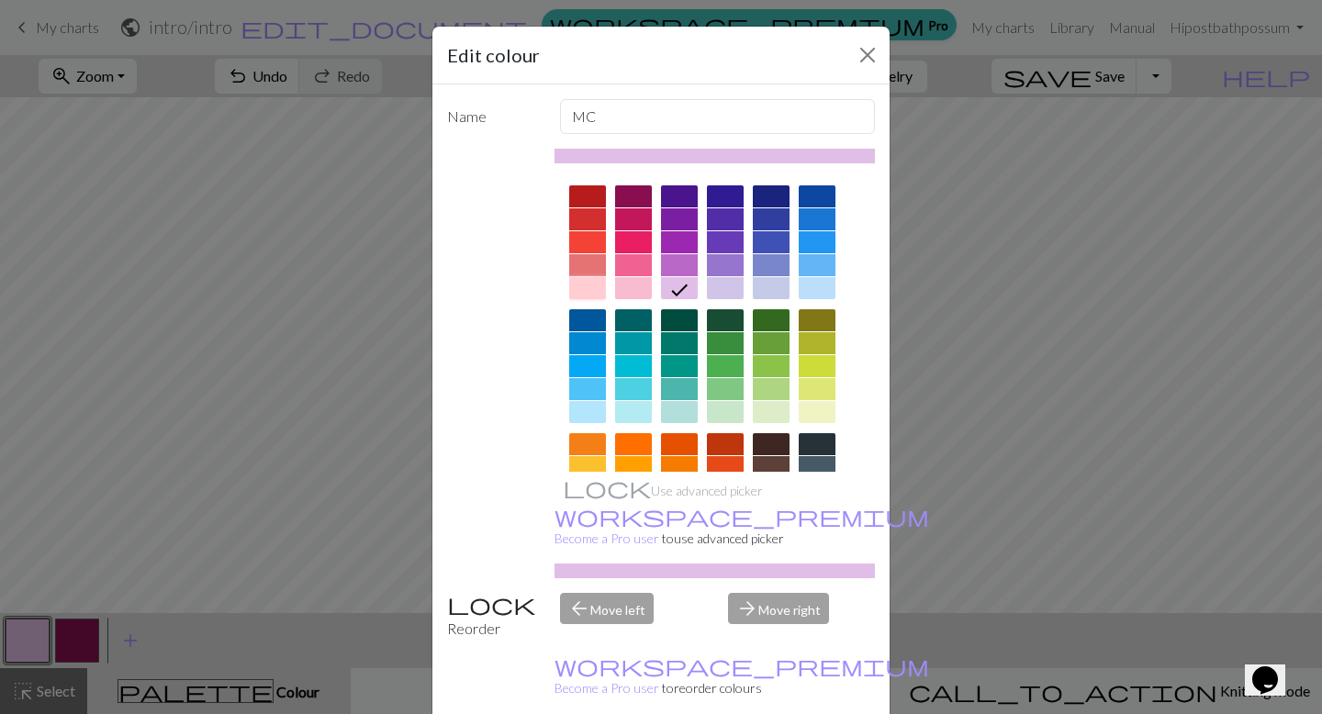
click at [594, 283] on div at bounding box center [587, 288] width 37 height 22
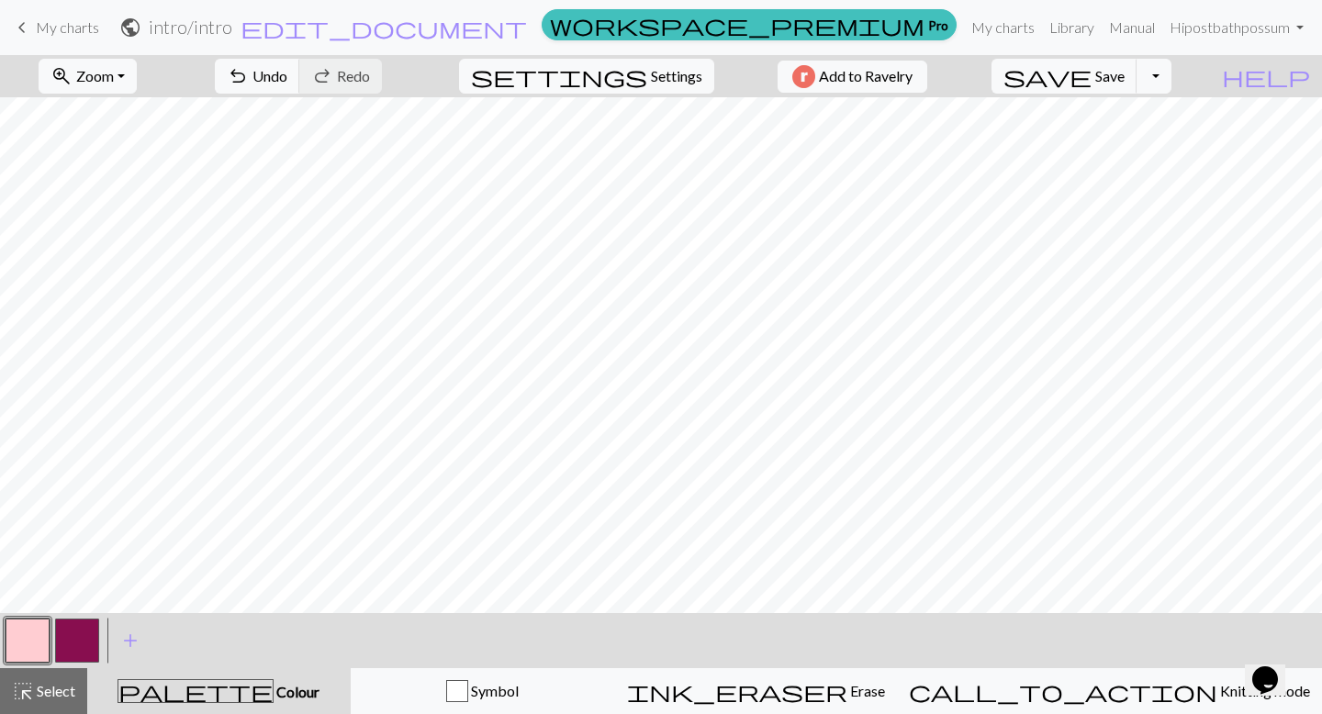
click at [70, 653] on button "button" at bounding box center [77, 641] width 44 height 44
click at [77, 637] on button "button" at bounding box center [77, 641] width 44 height 44
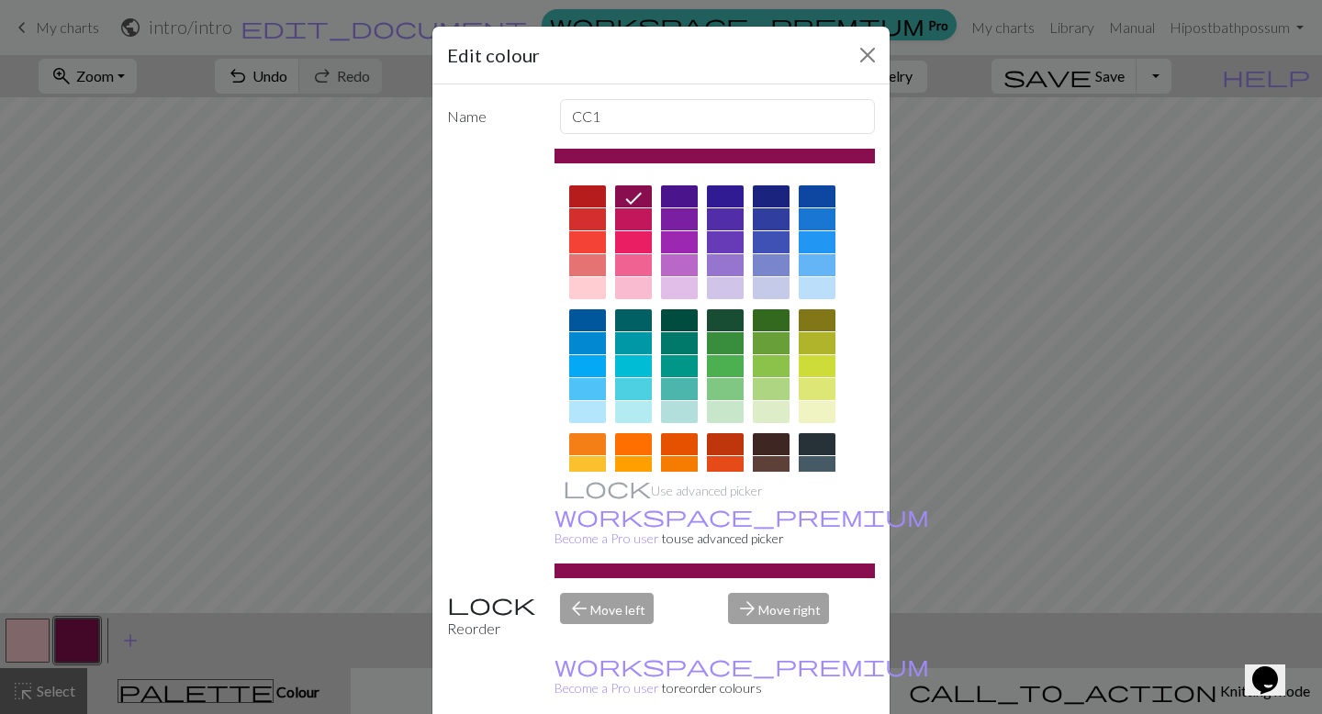
click at [585, 190] on div at bounding box center [587, 197] width 37 height 22
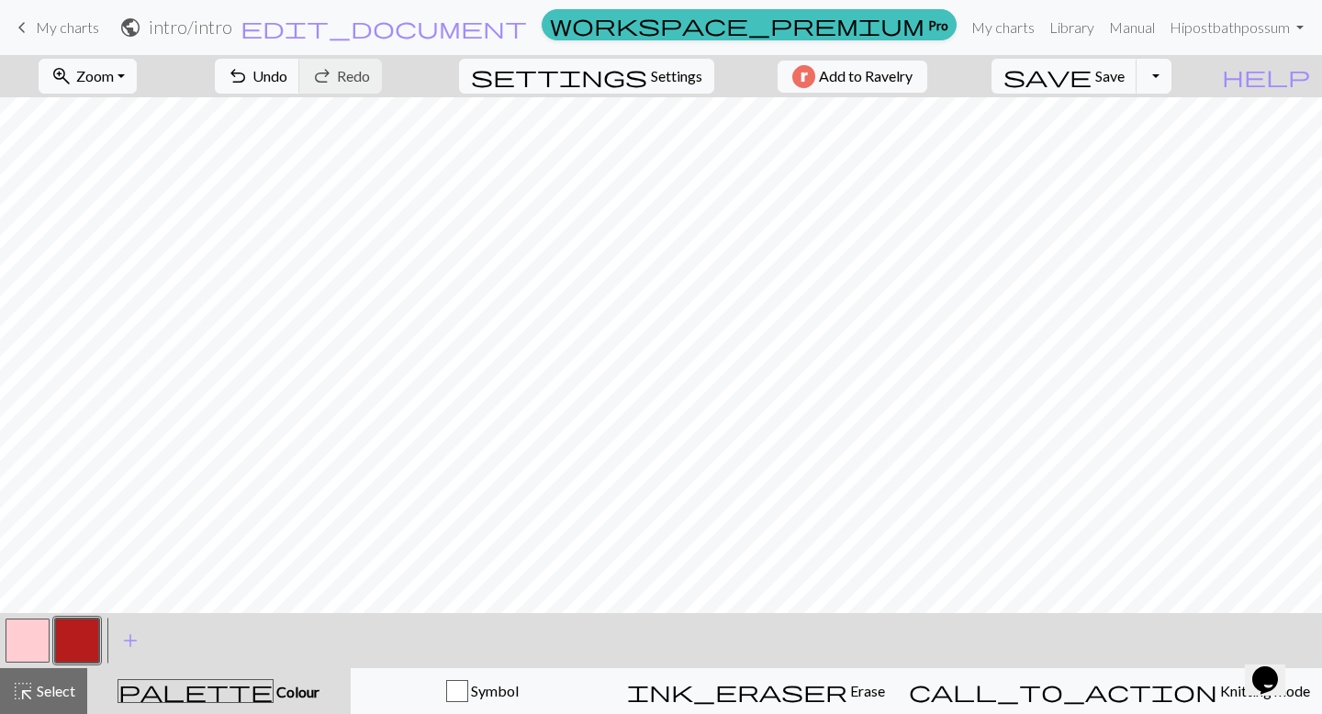
click at [17, 638] on button "button" at bounding box center [28, 641] width 44 height 44
click at [38, 638] on button "button" at bounding box center [28, 641] width 44 height 44
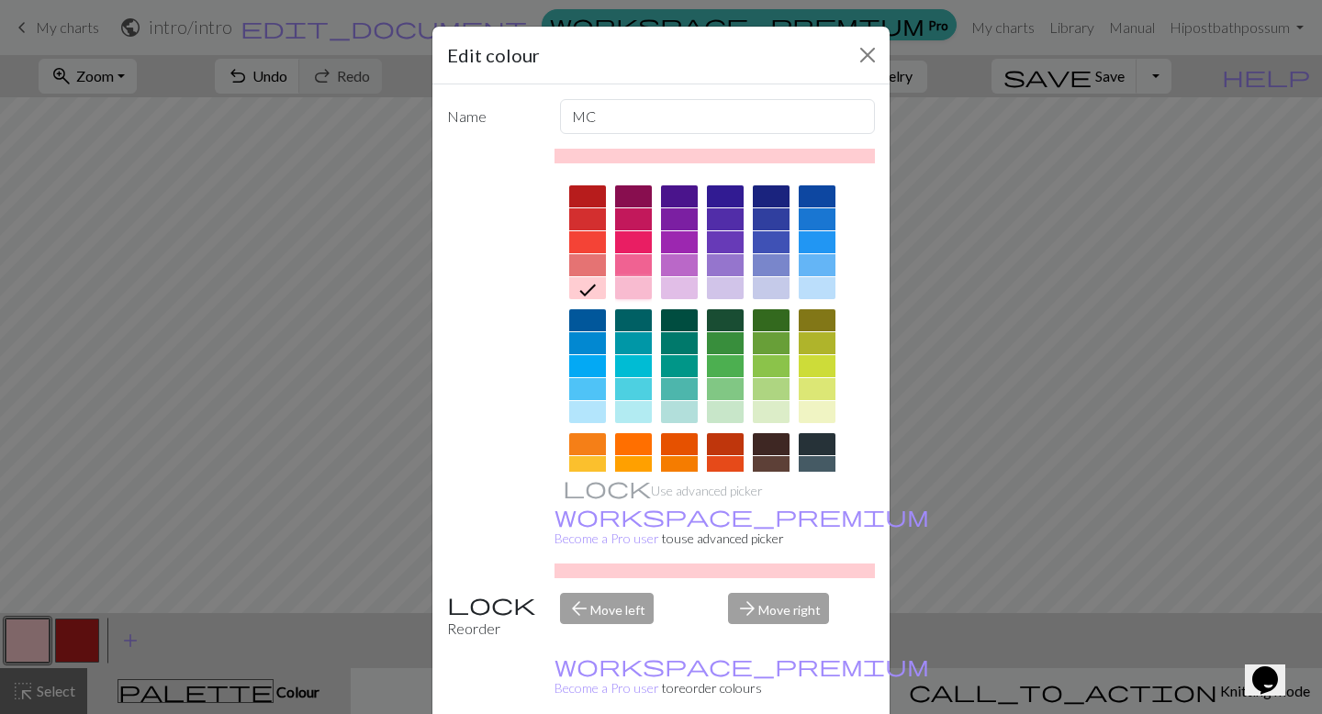
click at [625, 289] on div at bounding box center [633, 288] width 37 height 22
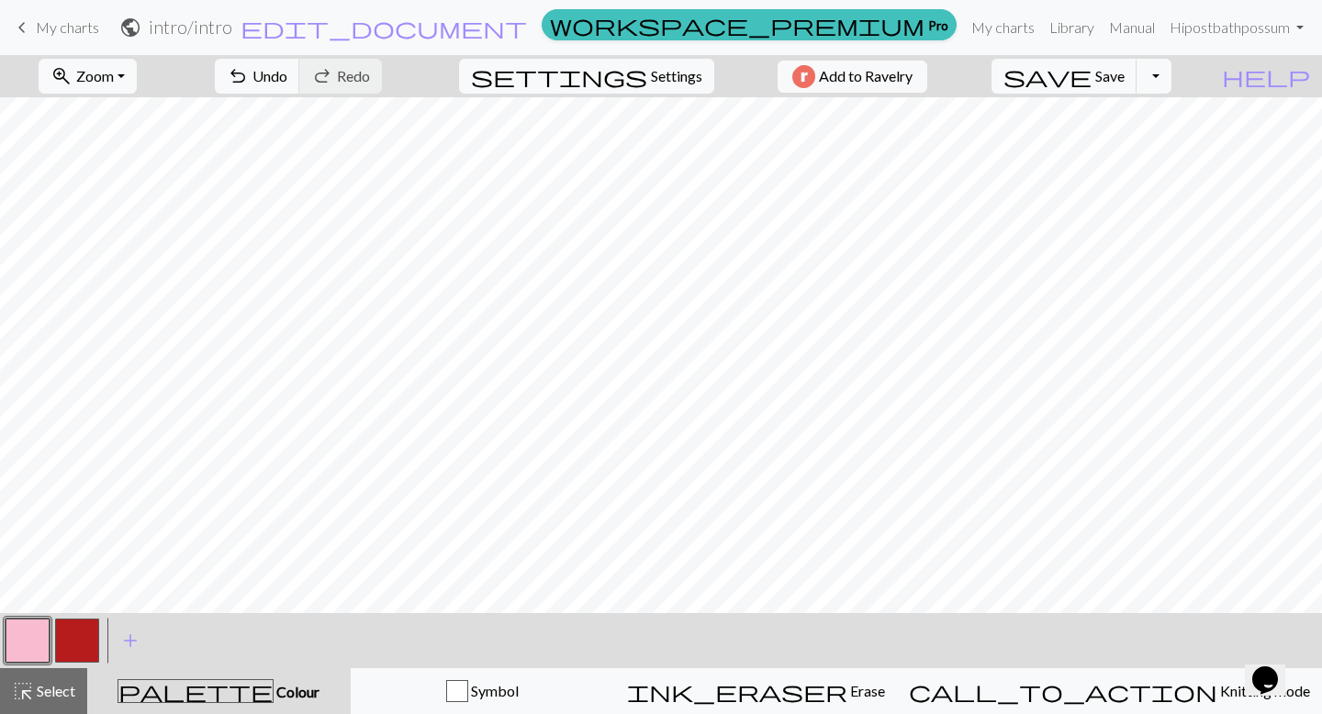
click at [84, 647] on button "button" at bounding box center [77, 641] width 44 height 44
click at [68, 655] on button "button" at bounding box center [77, 641] width 44 height 44
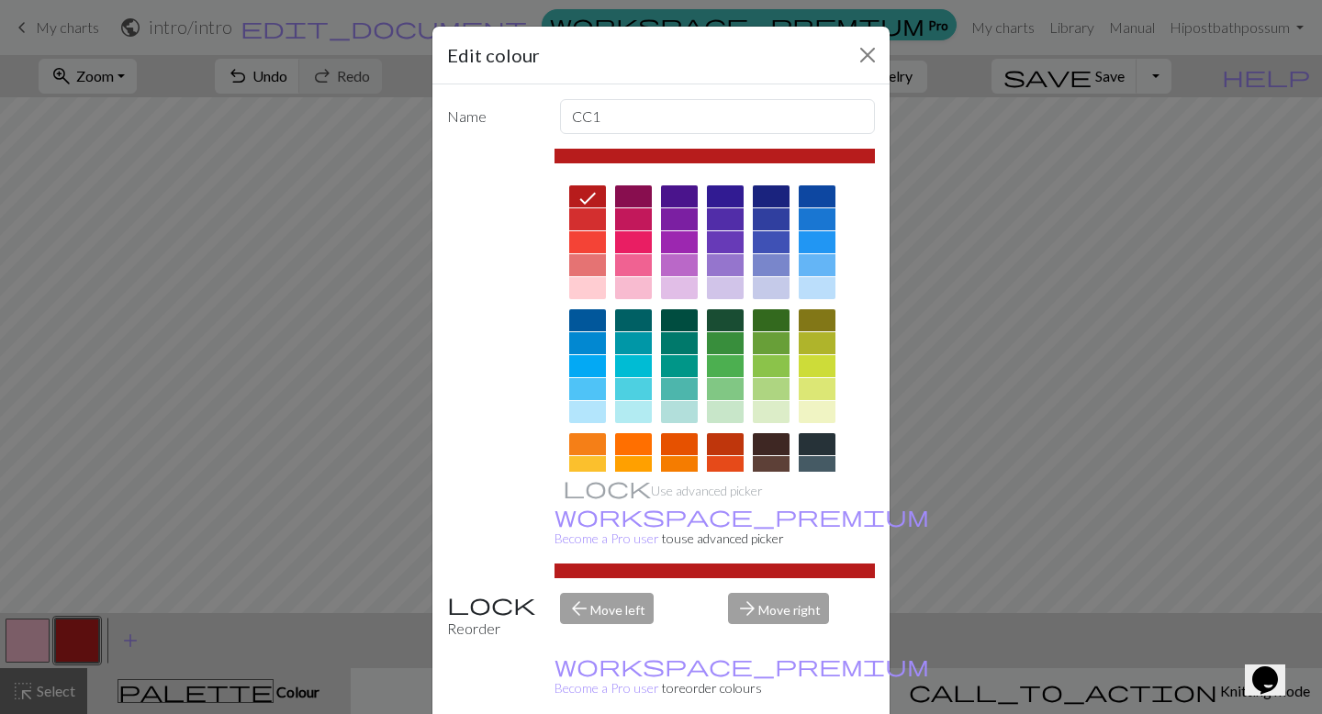
click at [620, 198] on div at bounding box center [633, 197] width 37 height 22
